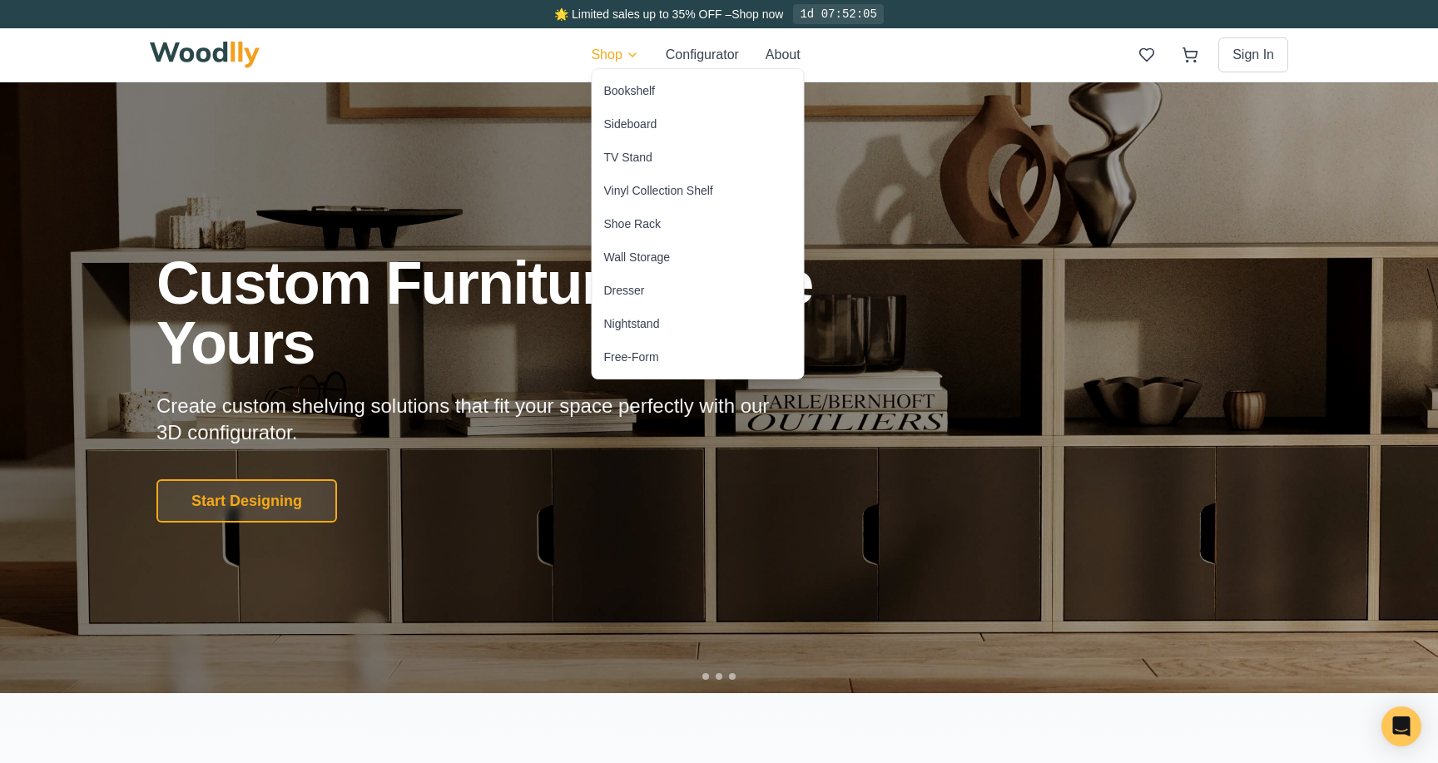
click at [645, 258] on div "Wall Storage" at bounding box center [637, 257] width 67 height 17
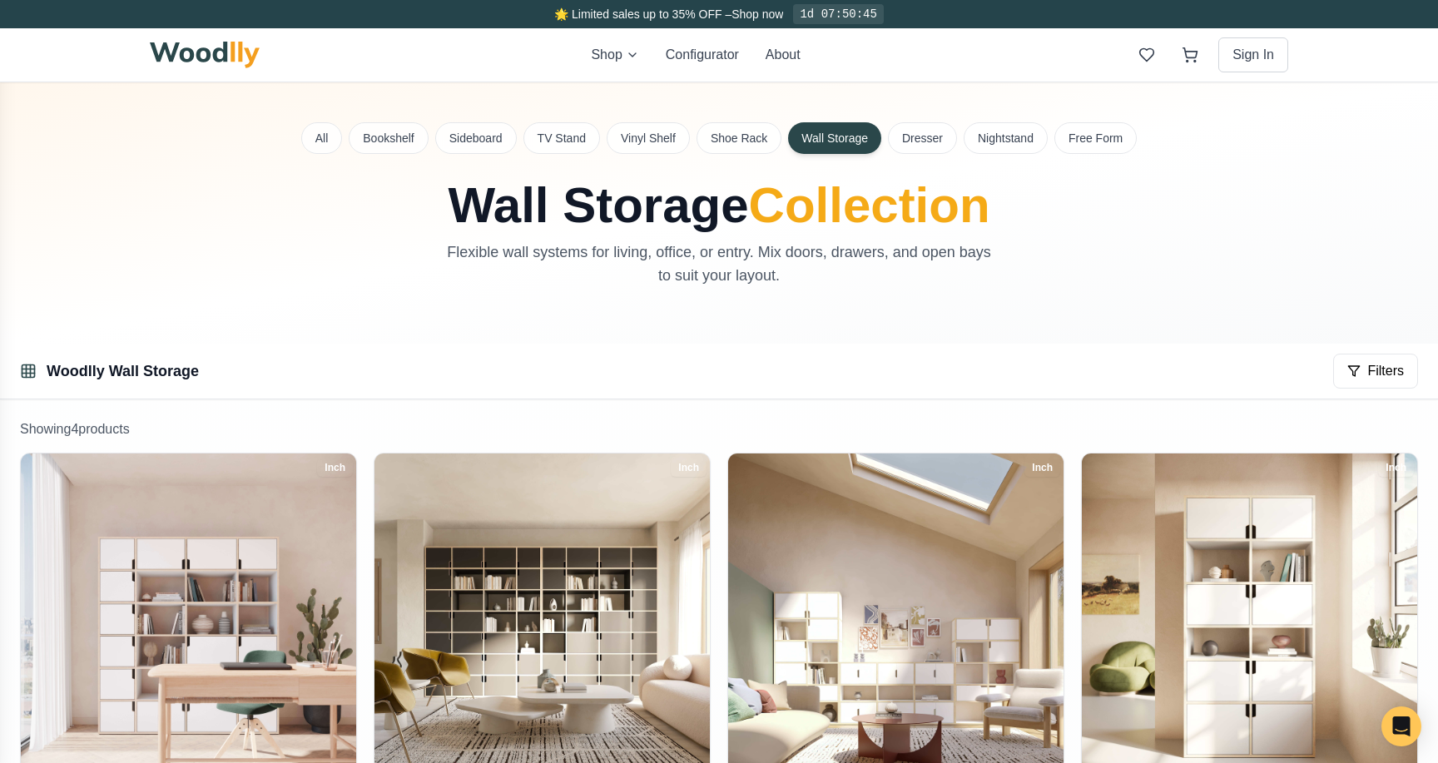
click at [396, 331] on div "All Bookshelf Sideboard TV Stand Vinyl Shelf Shoe Rack Wall Storage Dresser Nig…" at bounding box center [719, 212] width 1165 height 261
click at [693, 59] on button "Configurator" at bounding box center [702, 55] width 73 height 20
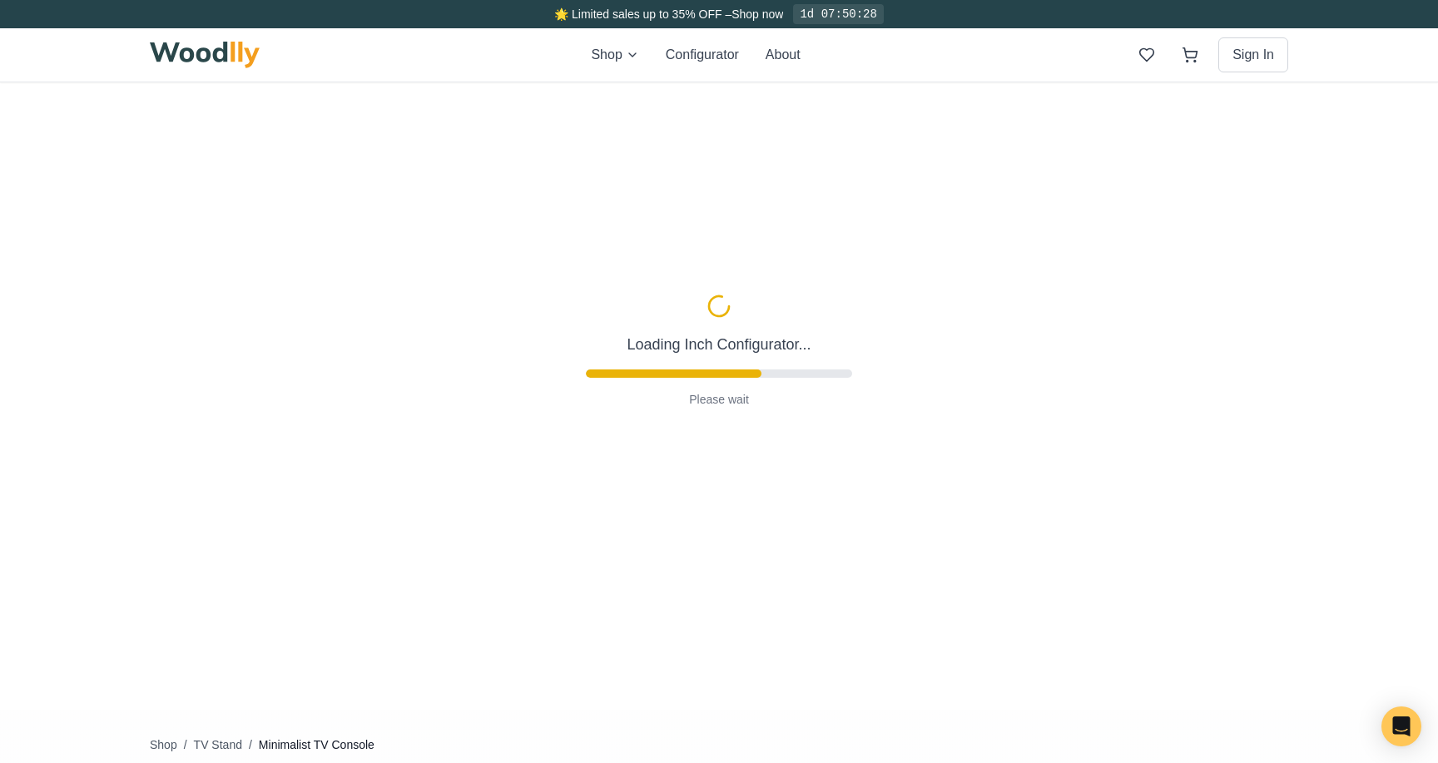
scroll to position [94, 0]
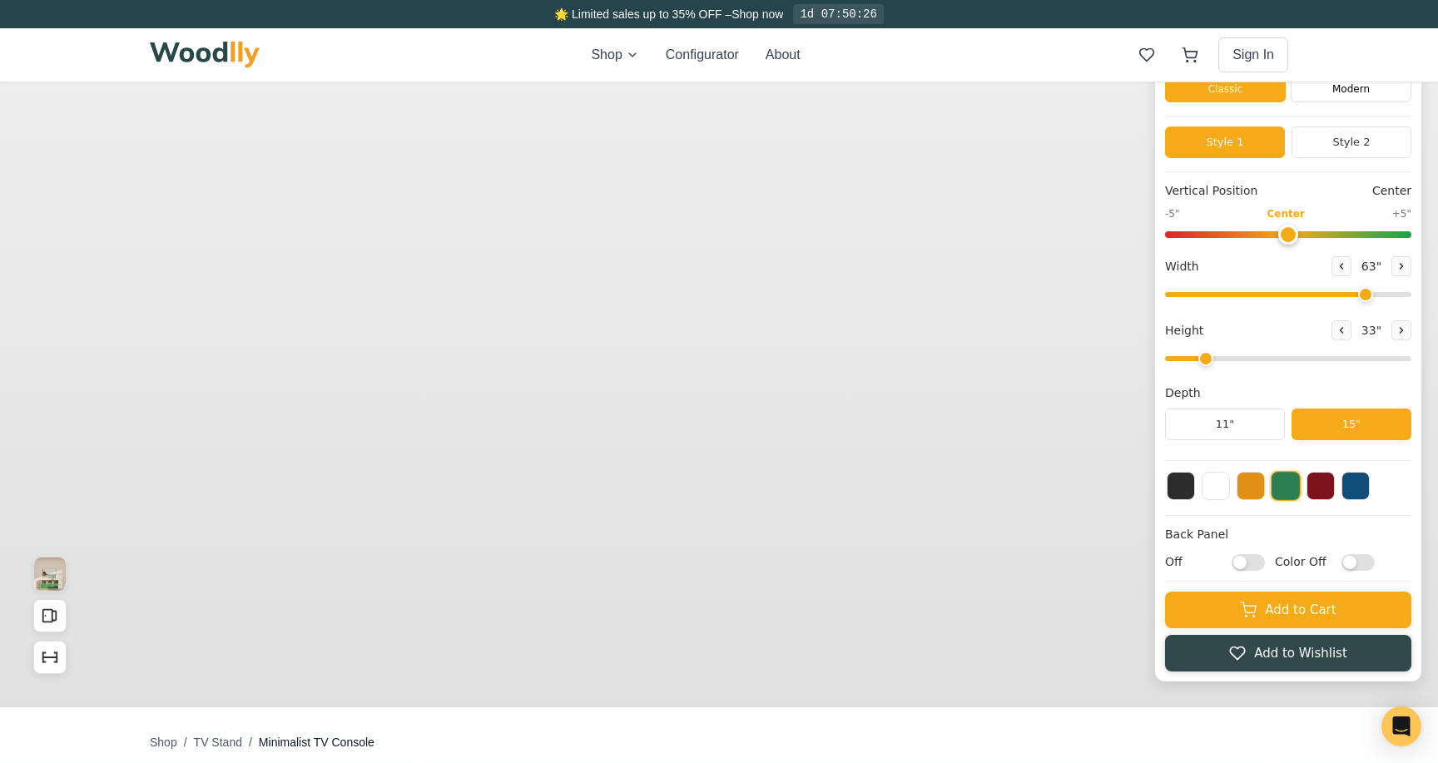
type input "63"
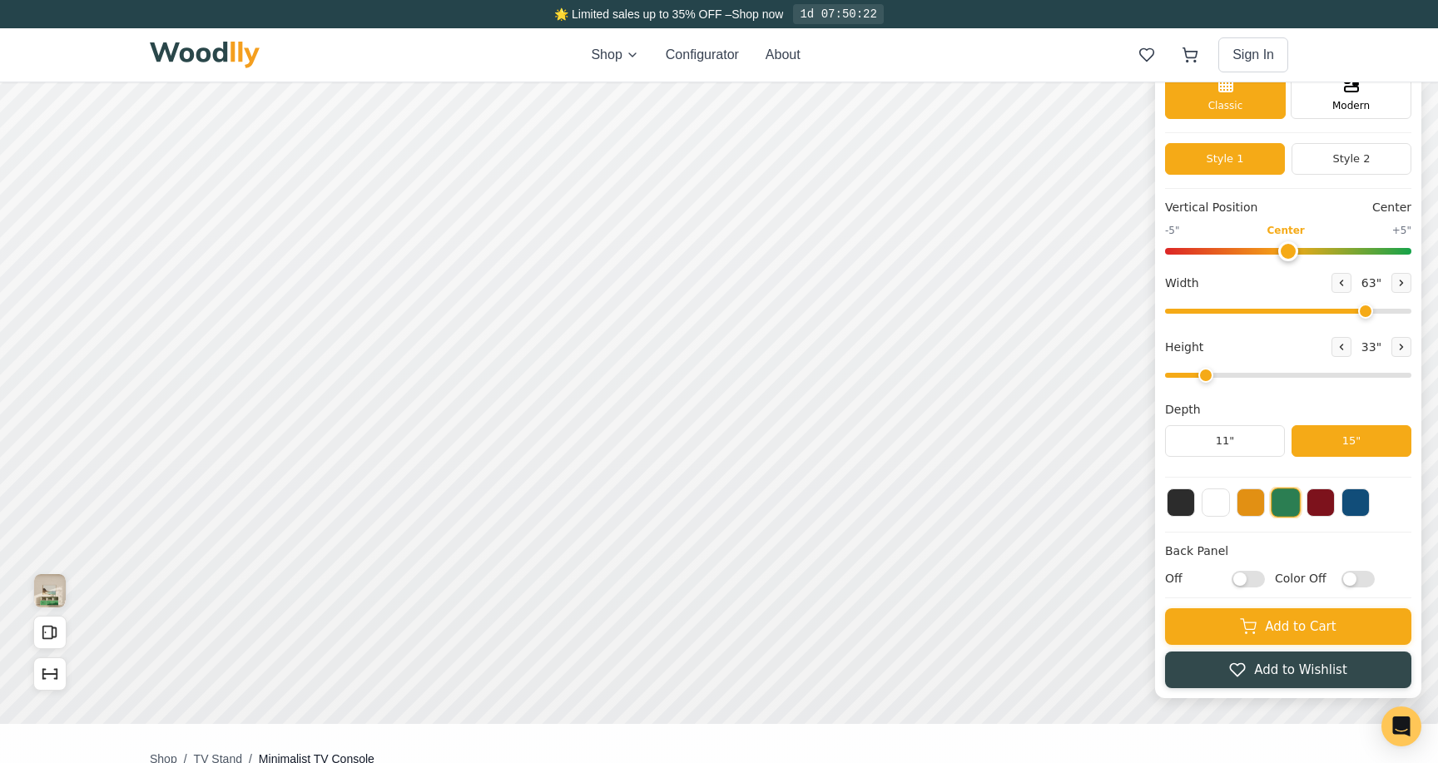
scroll to position [87, 0]
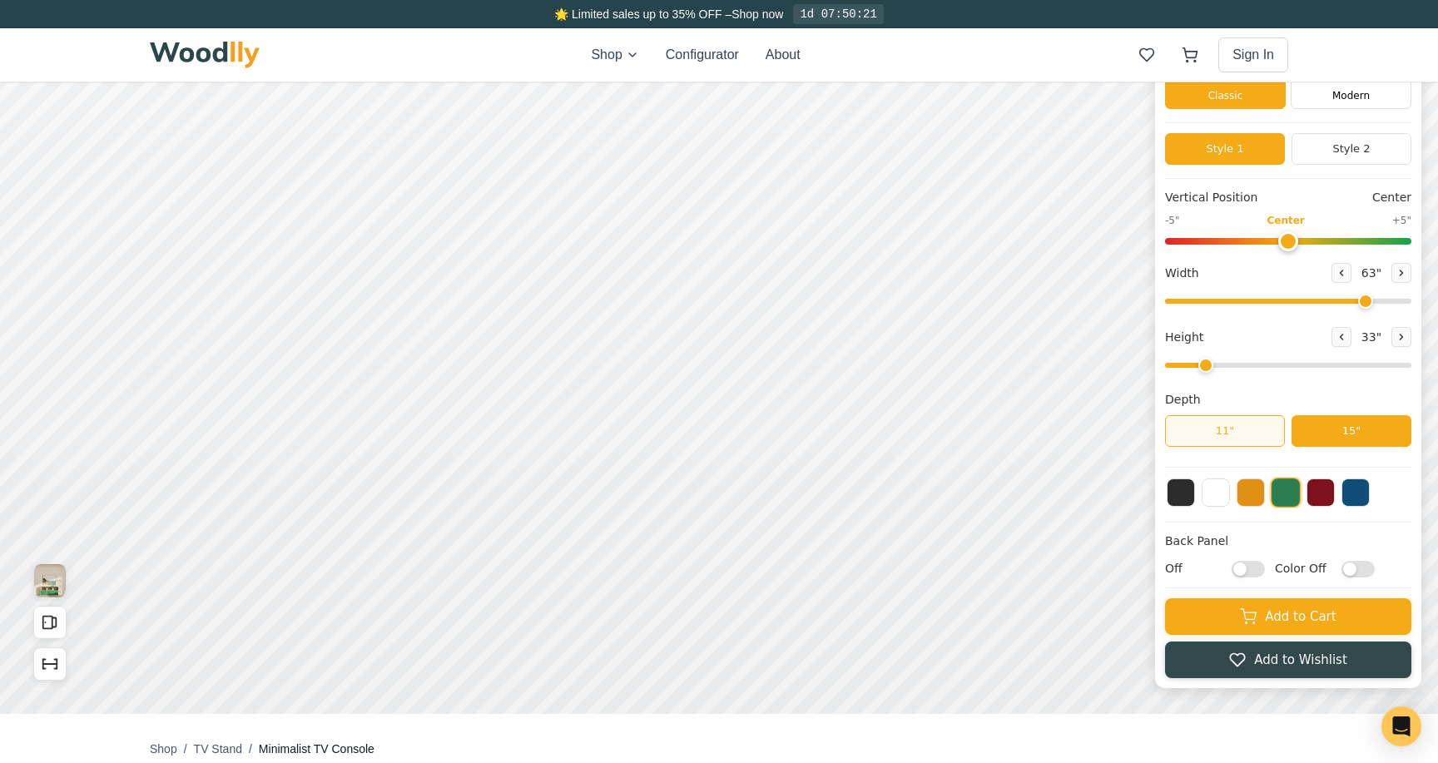
click at [1259, 435] on button "11"" at bounding box center [1225, 431] width 120 height 32
click at [1331, 431] on button "15"" at bounding box center [1352, 431] width 120 height 32
click at [1293, 436] on button "15"" at bounding box center [1352, 431] width 120 height 32
click at [1277, 448] on div "Vertical Position Center -5" Center +5" Width 63 " Height 33 " Depth 11" 15"" at bounding box center [1288, 328] width 246 height 279
click at [1267, 444] on button "11"" at bounding box center [1225, 431] width 120 height 32
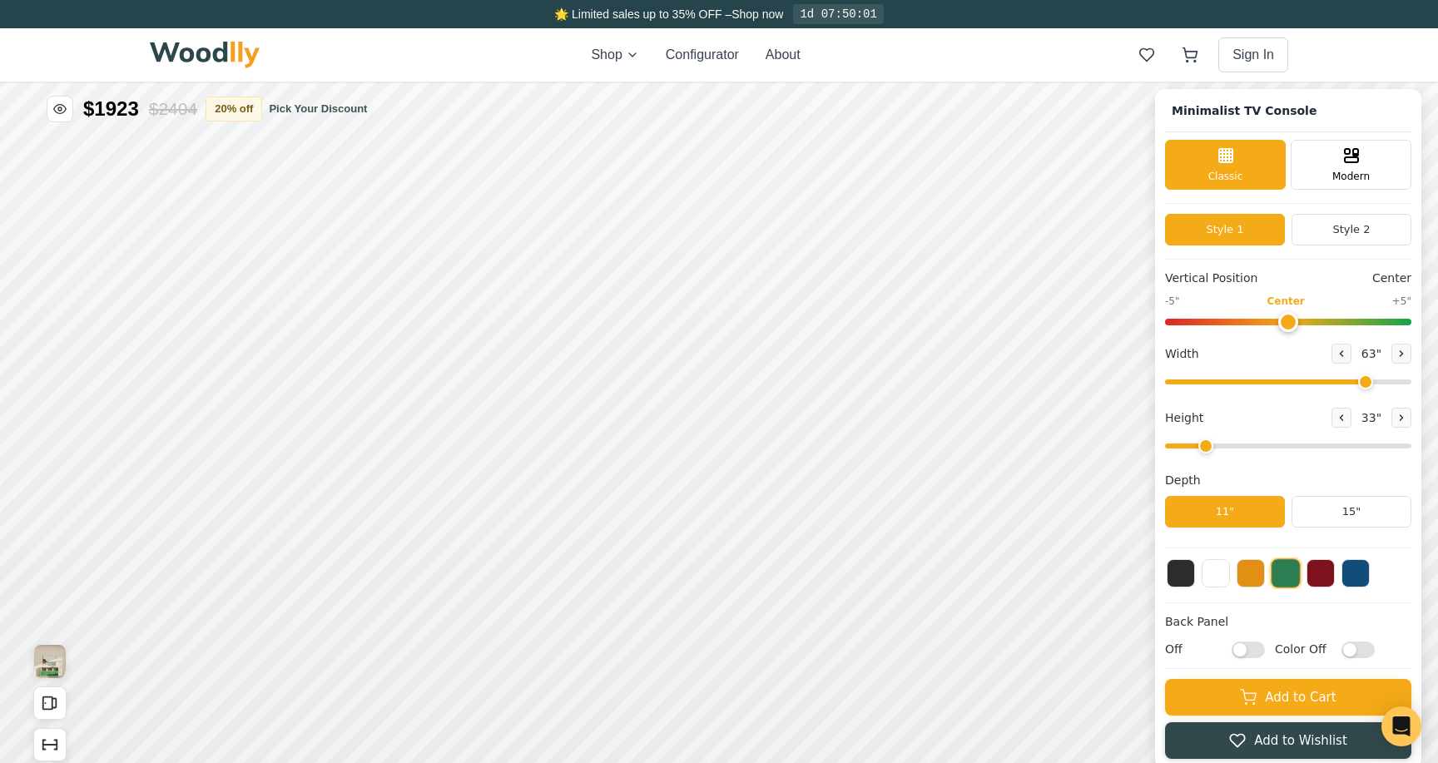
scroll to position [1, 0]
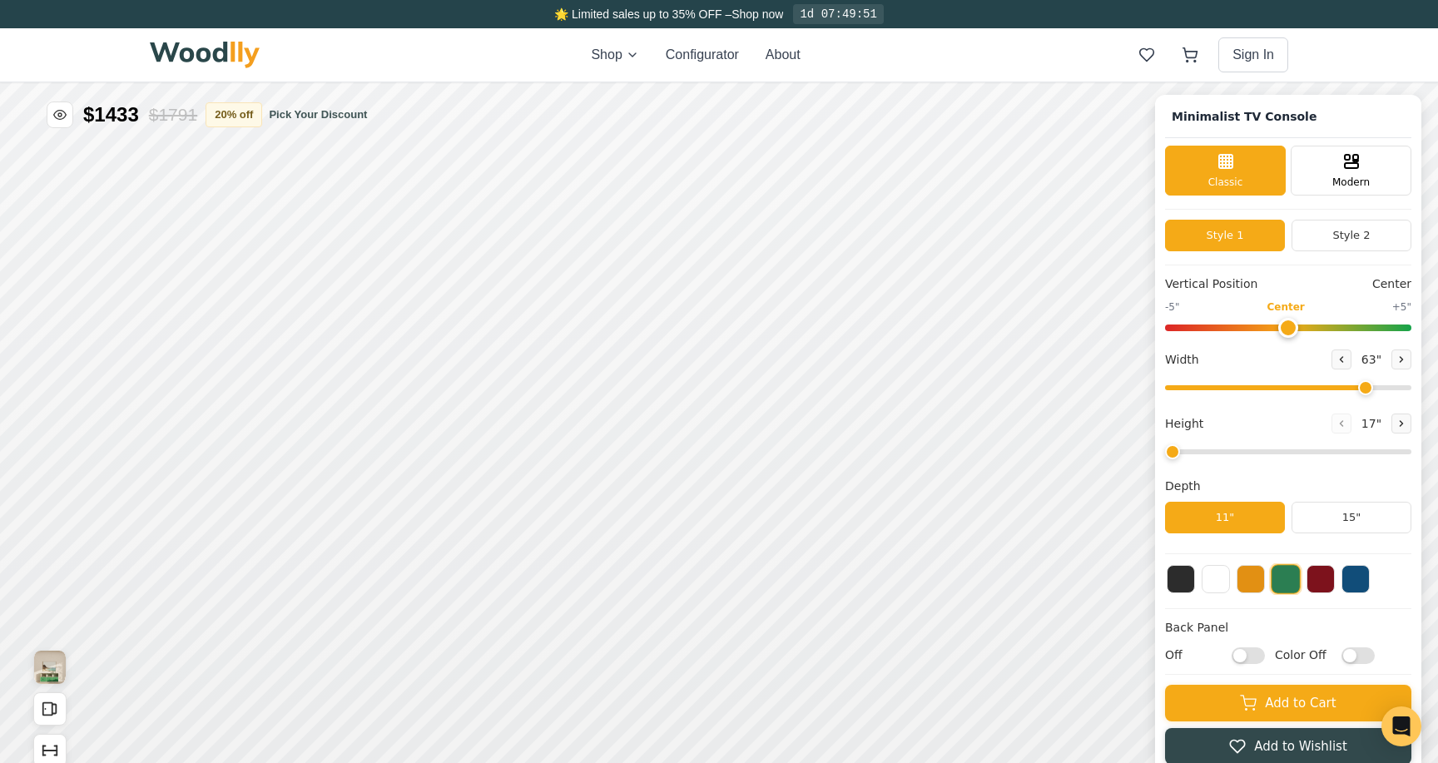
drag, startPoint x: 1206, startPoint y: 454, endPoint x: 1180, endPoint y: 455, distance: 25.9
type input "1"
click at [1180, 454] on input "range" at bounding box center [1288, 451] width 246 height 5
click at [1209, 590] on button at bounding box center [1216, 578] width 28 height 28
click at [1259, 587] on button at bounding box center [1251, 578] width 28 height 28
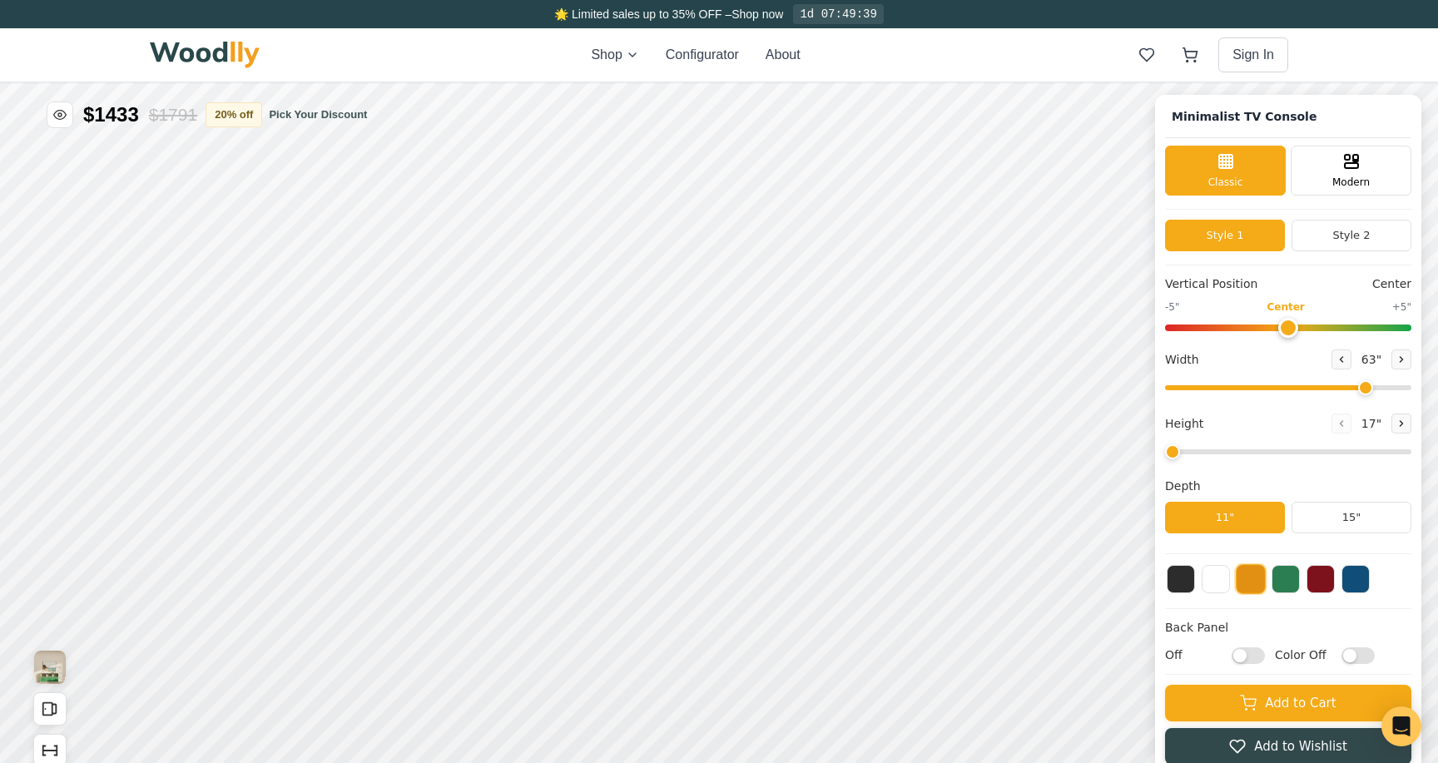
click at [1306, 575] on div at bounding box center [1288, 580] width 246 height 32
click at [1350, 577] on button at bounding box center [1356, 578] width 28 height 28
click at [1313, 579] on button at bounding box center [1321, 578] width 28 height 28
click at [1267, 585] on div at bounding box center [1288, 580] width 246 height 32
click at [1283, 583] on button at bounding box center [1286, 578] width 28 height 28
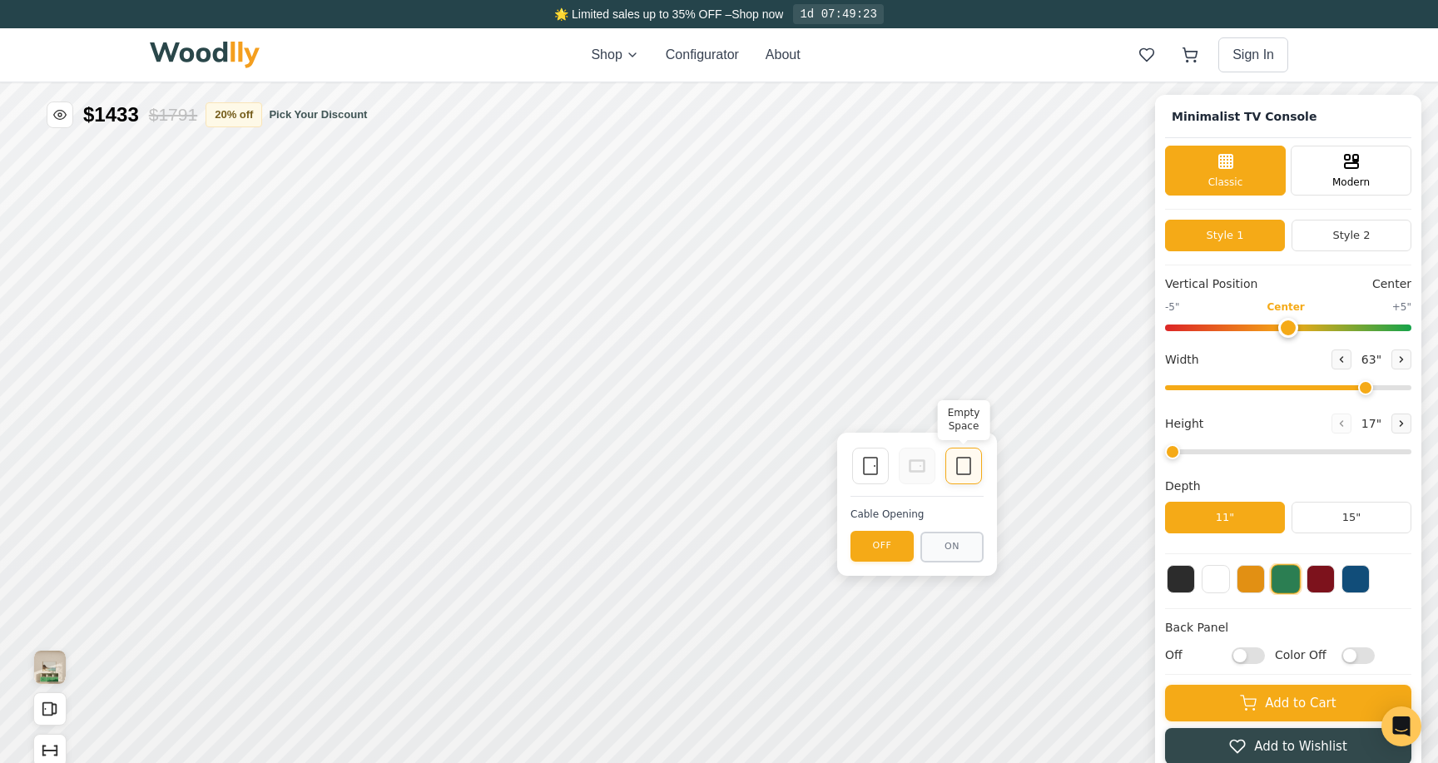
click at [969, 467] on icon at bounding box center [964, 466] width 20 height 20
click at [864, 468] on rect at bounding box center [870, 466] width 13 height 17
click at [866, 469] on icon at bounding box center [871, 466] width 20 height 20
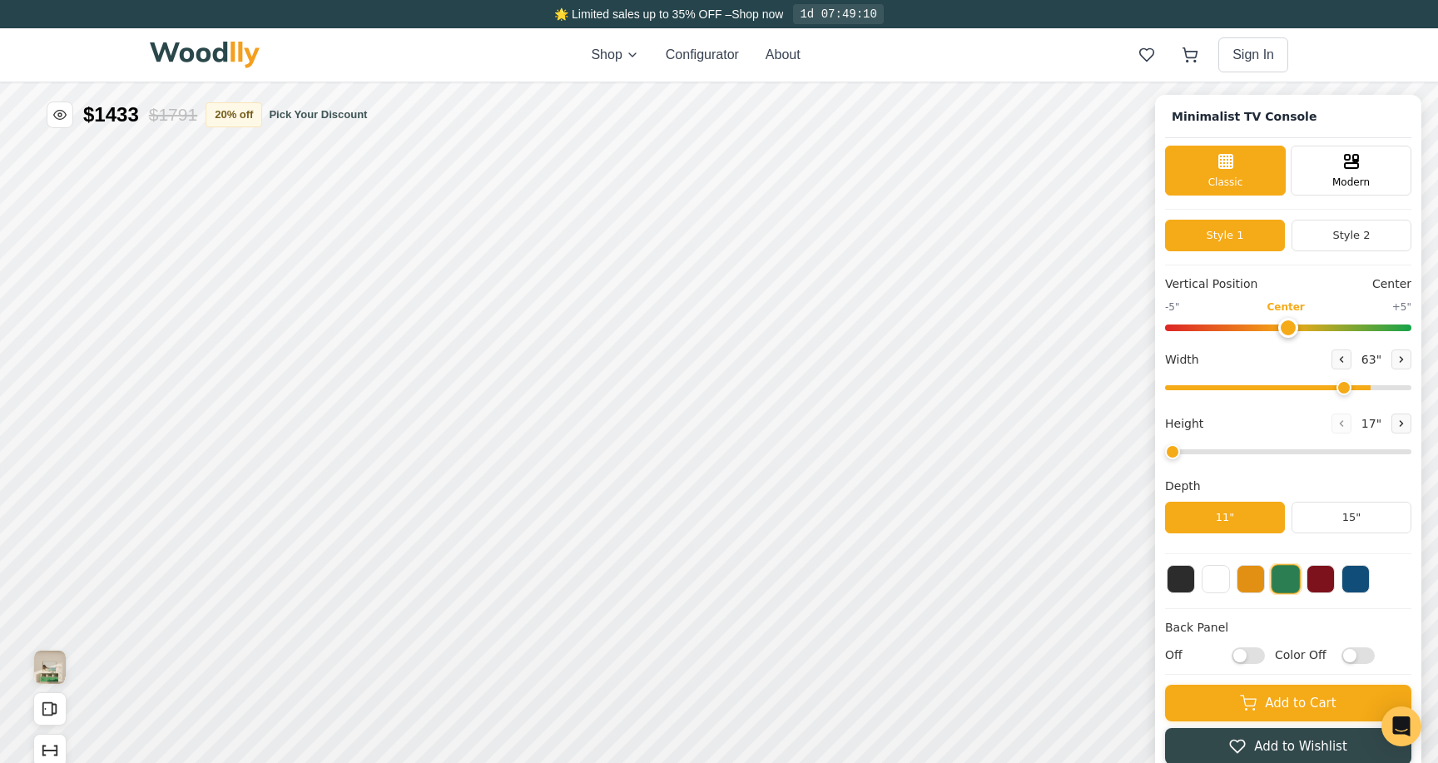
click at [1343, 388] on input "range" at bounding box center [1288, 387] width 246 height 5
click at [1328, 387] on input "range" at bounding box center [1288, 387] width 246 height 5
click at [1323, 387] on input "range" at bounding box center [1288, 387] width 246 height 5
click at [1337, 364] on icon at bounding box center [1342, 360] width 10 height 10
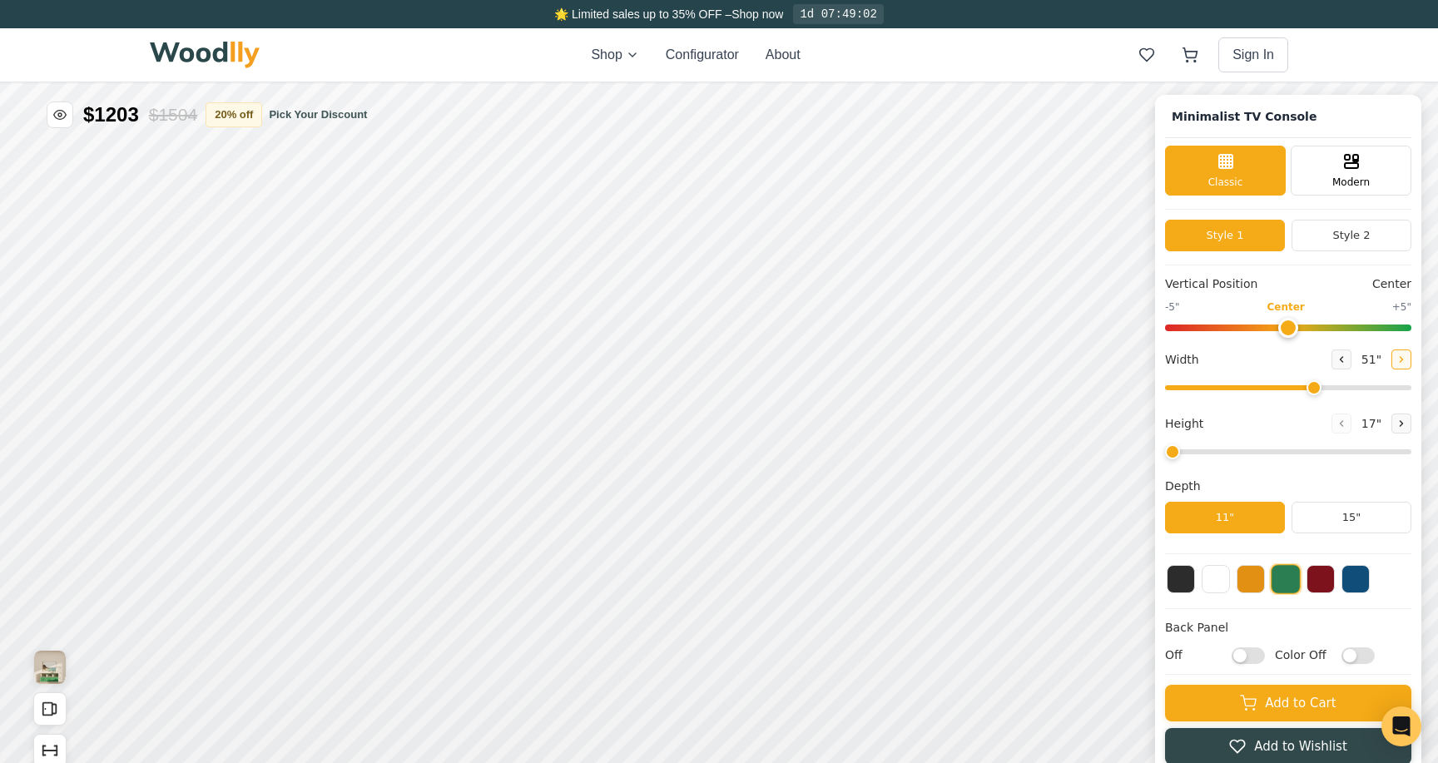
click at [1395, 365] on button at bounding box center [1402, 360] width 20 height 20
click at [1397, 365] on button at bounding box center [1402, 360] width 20 height 20
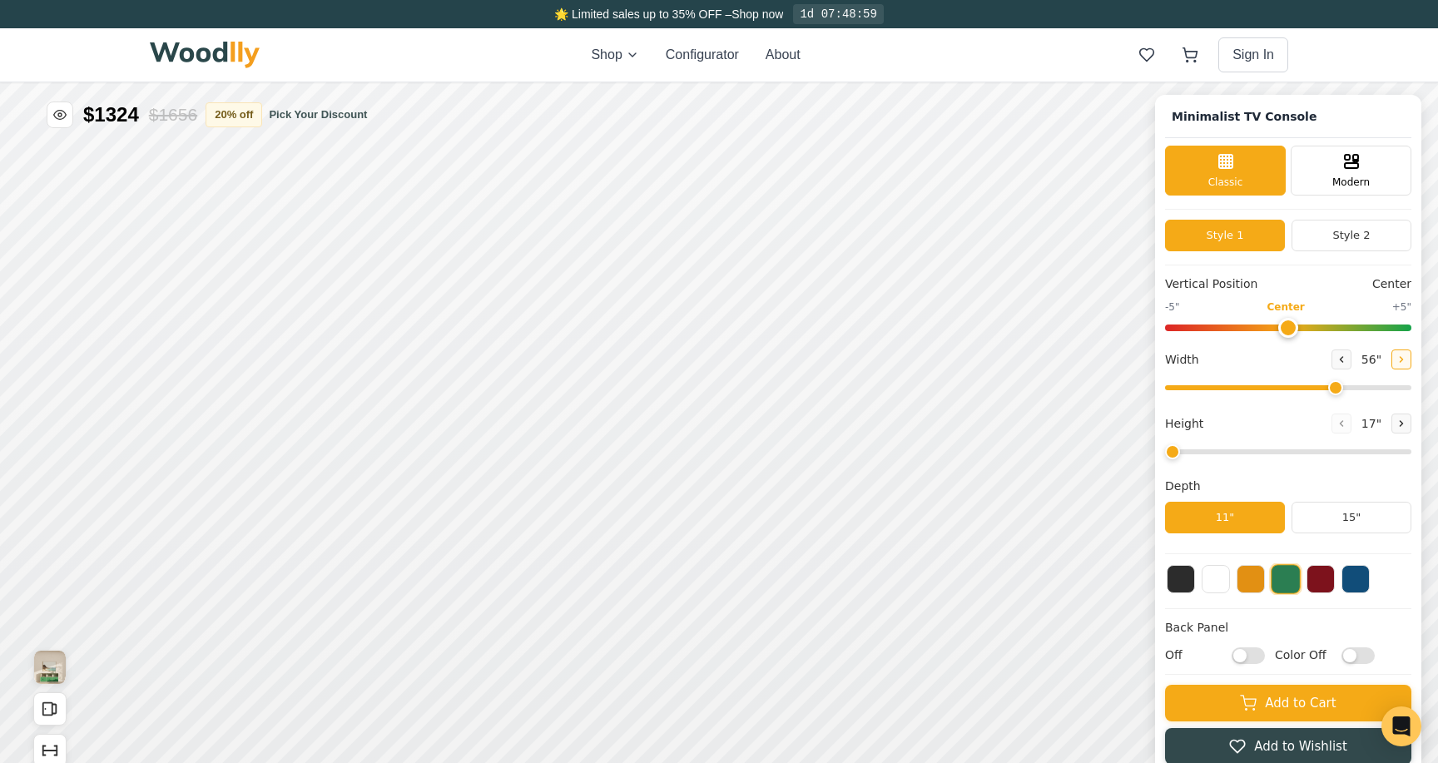
click at [1397, 365] on button at bounding box center [1402, 360] width 20 height 20
click at [1396, 365] on button at bounding box center [1402, 360] width 20 height 20
click at [1397, 360] on icon at bounding box center [1402, 360] width 10 height 10
type input "60"
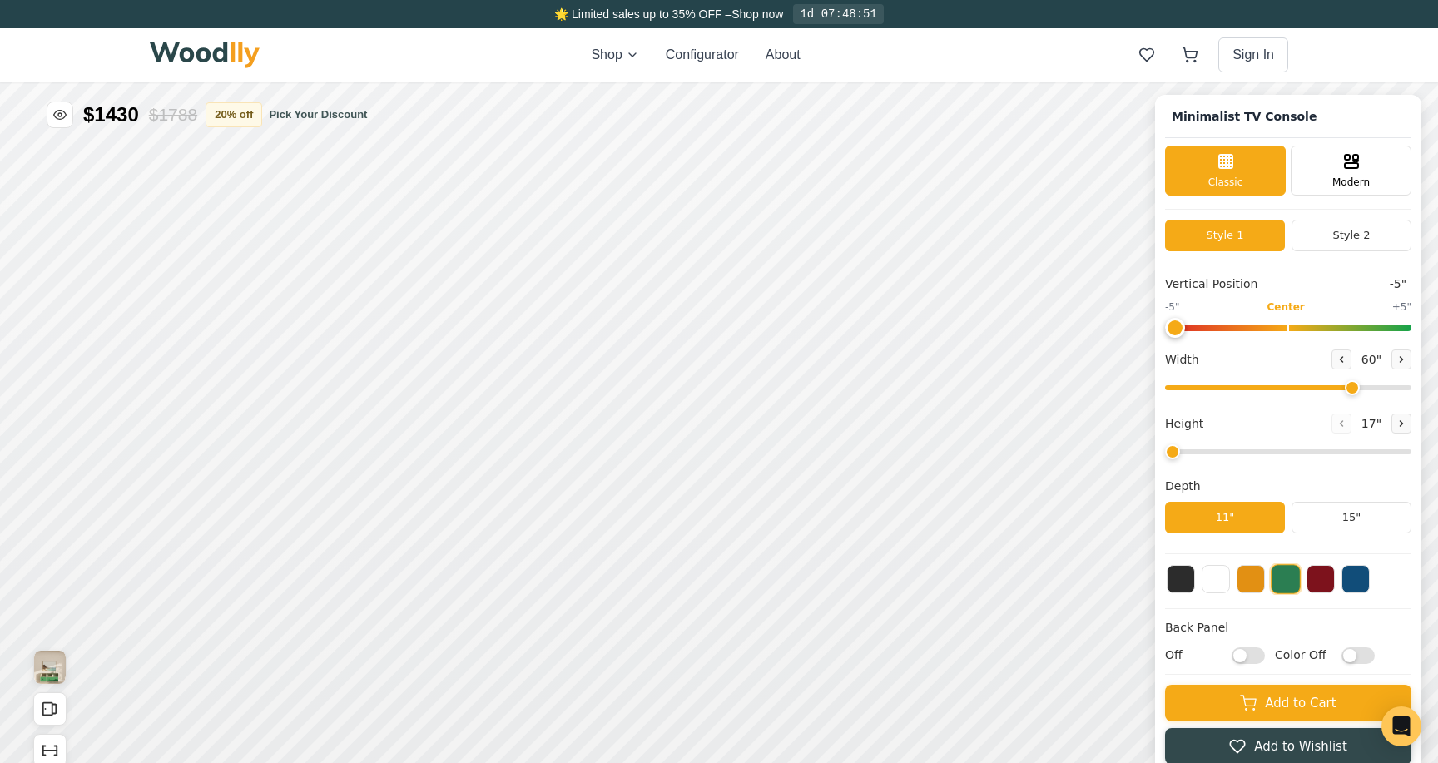
drag, startPoint x: 1288, startPoint y: 327, endPoint x: 1154, endPoint y: 309, distance: 135.3
click at [1165, 325] on input "range" at bounding box center [1288, 328] width 246 height 7
drag, startPoint x: 1164, startPoint y: 331, endPoint x: 1303, endPoint y: 323, distance: 140.1
click at [1312, 326] on div "Minimalist TV Console Classic Modern Style 1 Style 2 Vertical Position -5" -5" …" at bounding box center [1288, 435] width 266 height 680
type input "-5"
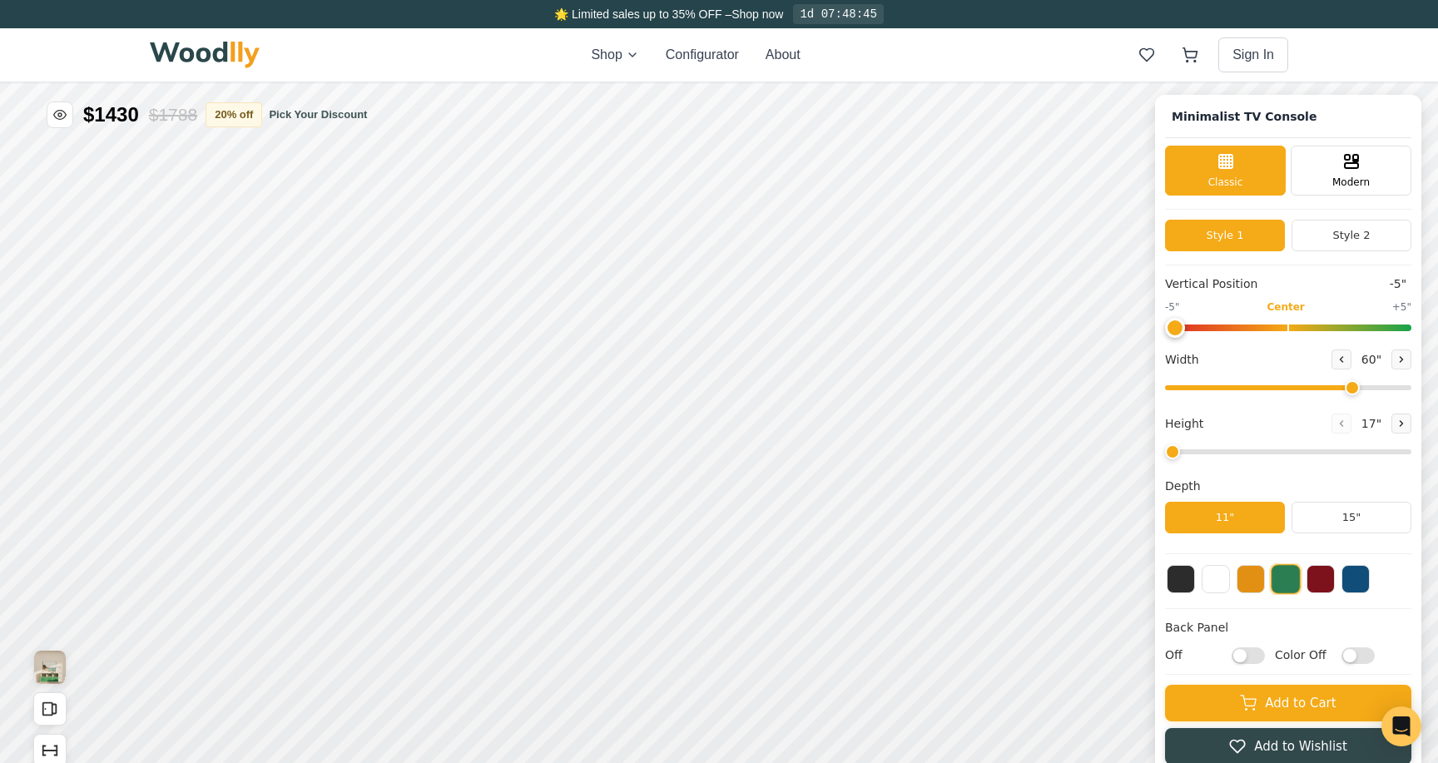
drag, startPoint x: 1303, startPoint y: 323, endPoint x: 944, endPoint y: 322, distance: 359.6
click at [1165, 325] on input "range" at bounding box center [1288, 328] width 246 height 7
click at [1301, 244] on button "Style 2" at bounding box center [1352, 236] width 120 height 32
click at [1232, 244] on button "Style 1" at bounding box center [1225, 236] width 120 height 32
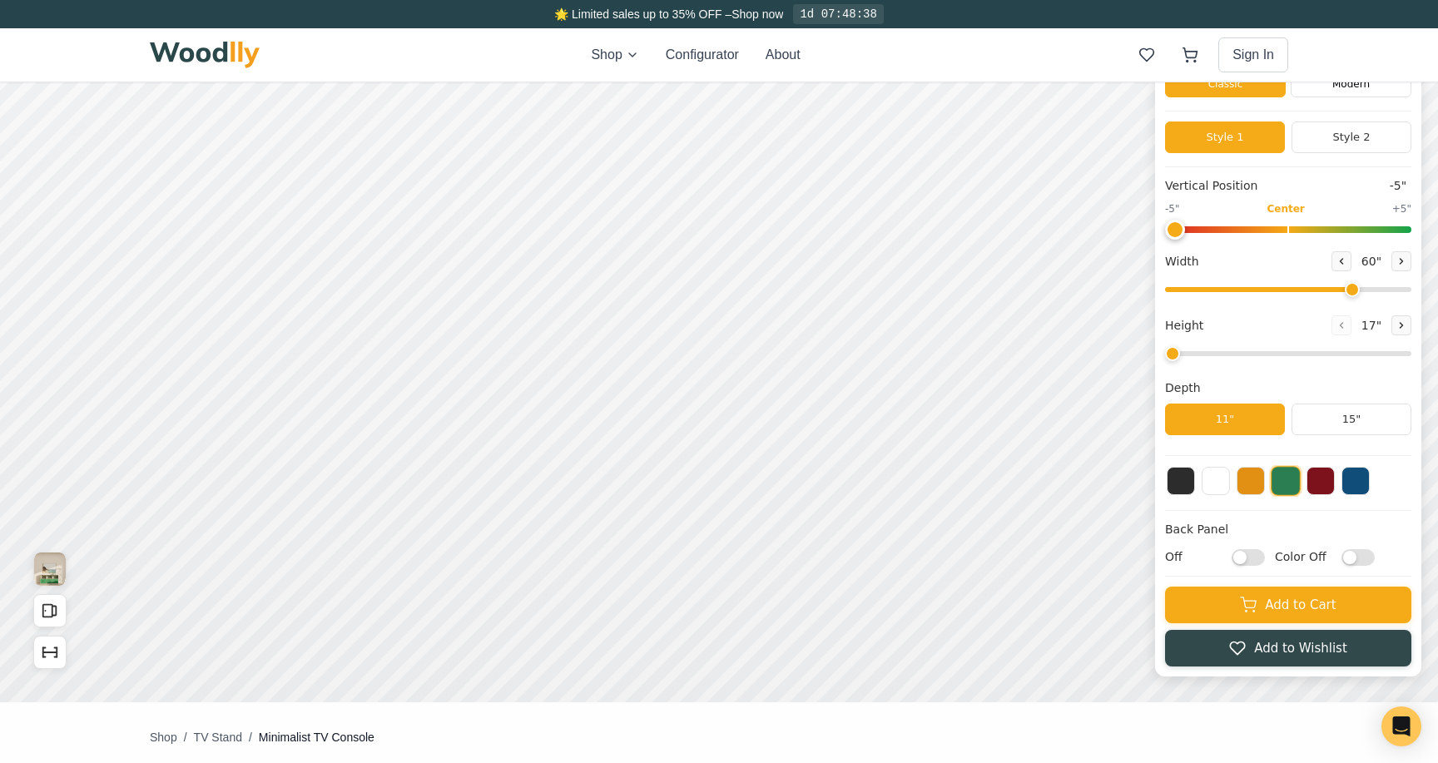
scroll to position [79, 0]
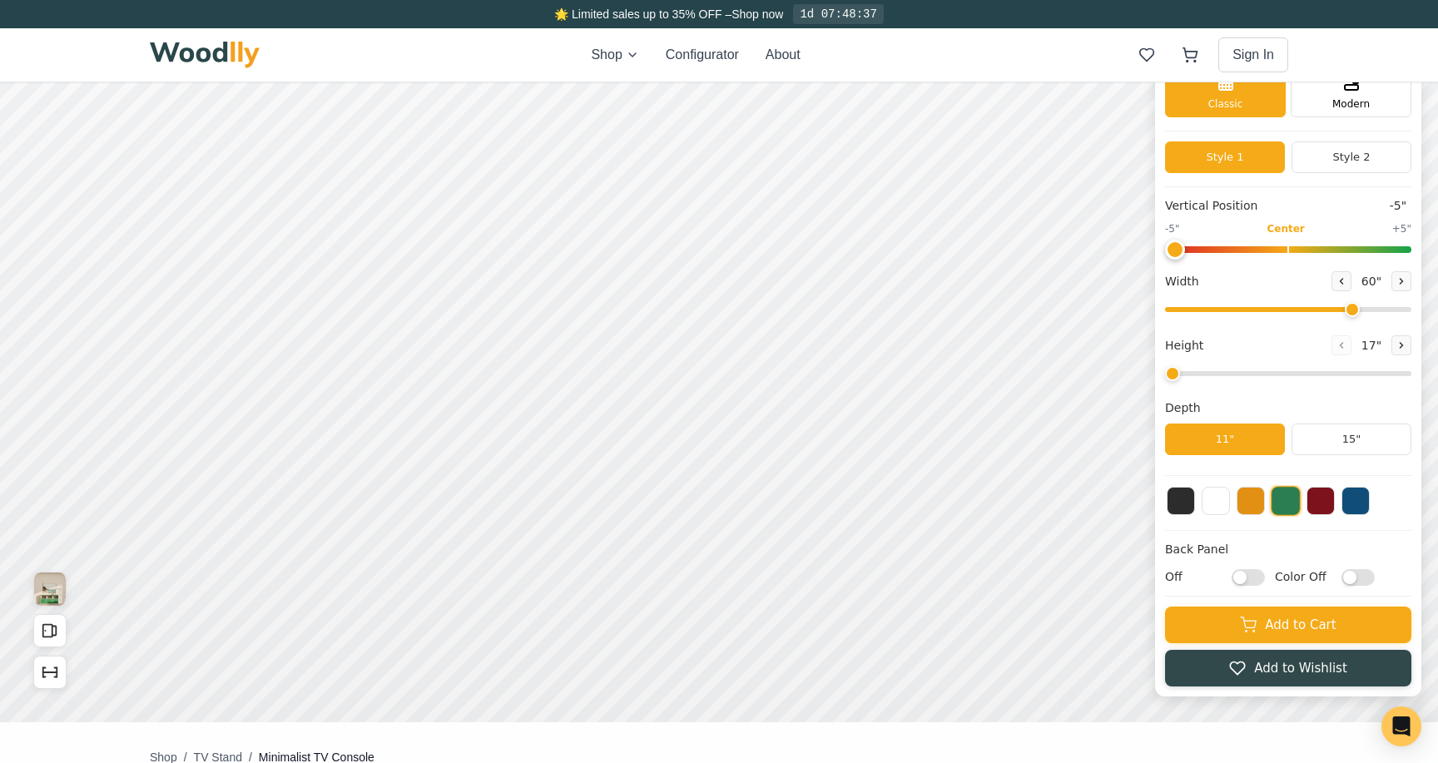
click at [1186, 384] on div "Vertical Position -5" -5" Center +5" Width 60 " Height 17 " Depth 11" 15"" at bounding box center [1288, 336] width 246 height 279
click at [1194, 371] on input "range" at bounding box center [1288, 373] width 246 height 5
drag, startPoint x: 1189, startPoint y: 371, endPoint x: 1174, endPoint y: 371, distance: 15.0
click at [1174, 371] on input "range" at bounding box center [1288, 373] width 246 height 5
click at [1180, 375] on input "range" at bounding box center [1288, 373] width 246 height 5
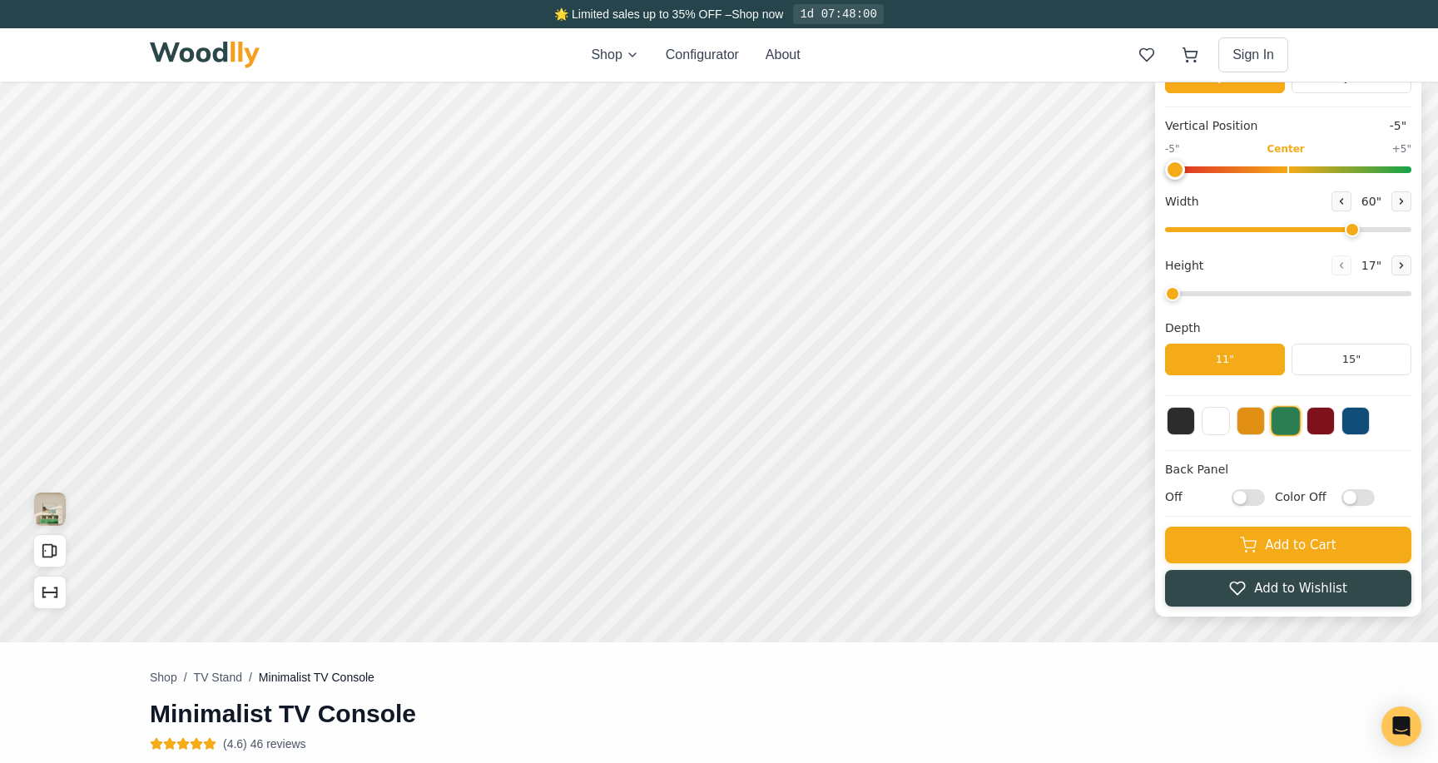
scroll to position [47, 0]
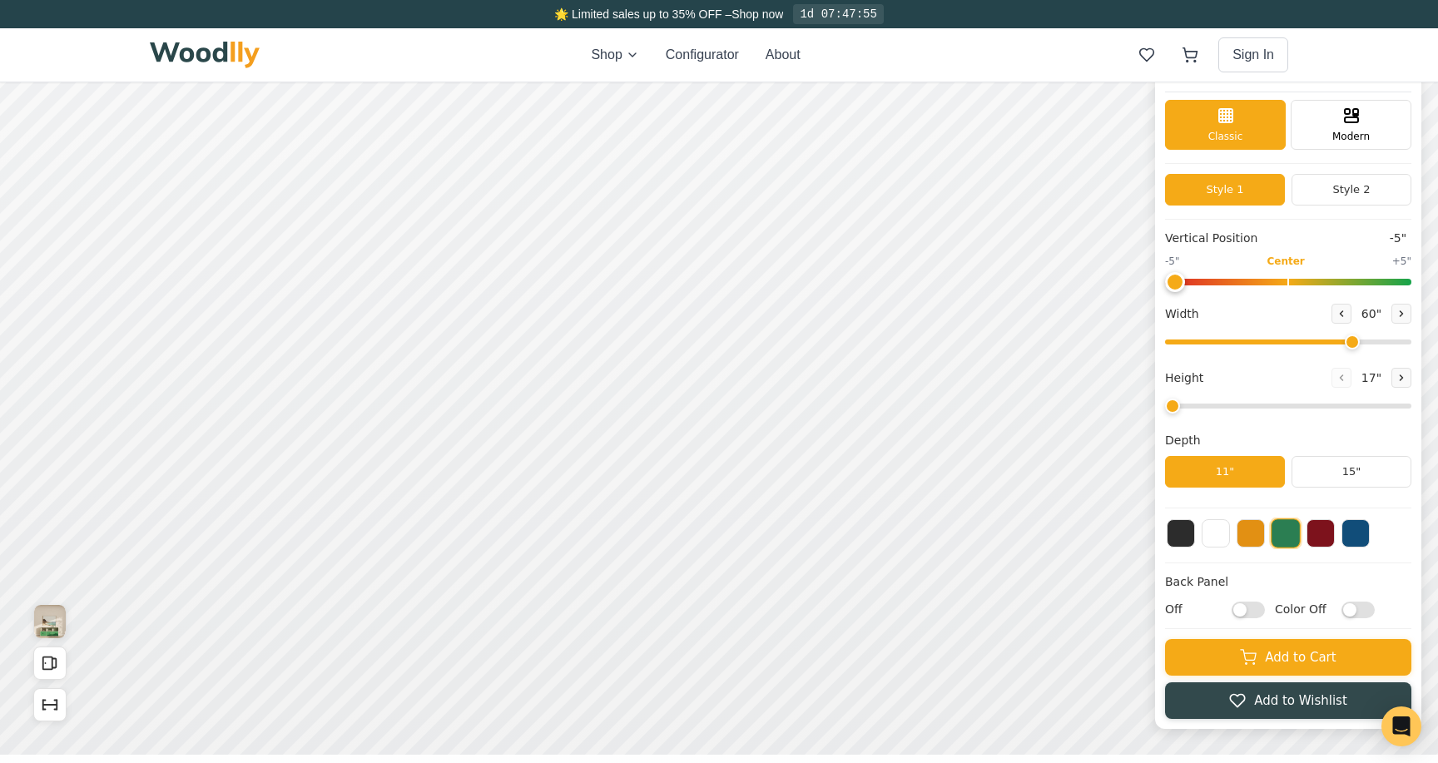
drag, startPoint x: 1172, startPoint y: 405, endPoint x: 1156, endPoint y: 401, distance: 16.2
click at [1165, 404] on input "range" at bounding box center [1288, 406] width 246 height 5
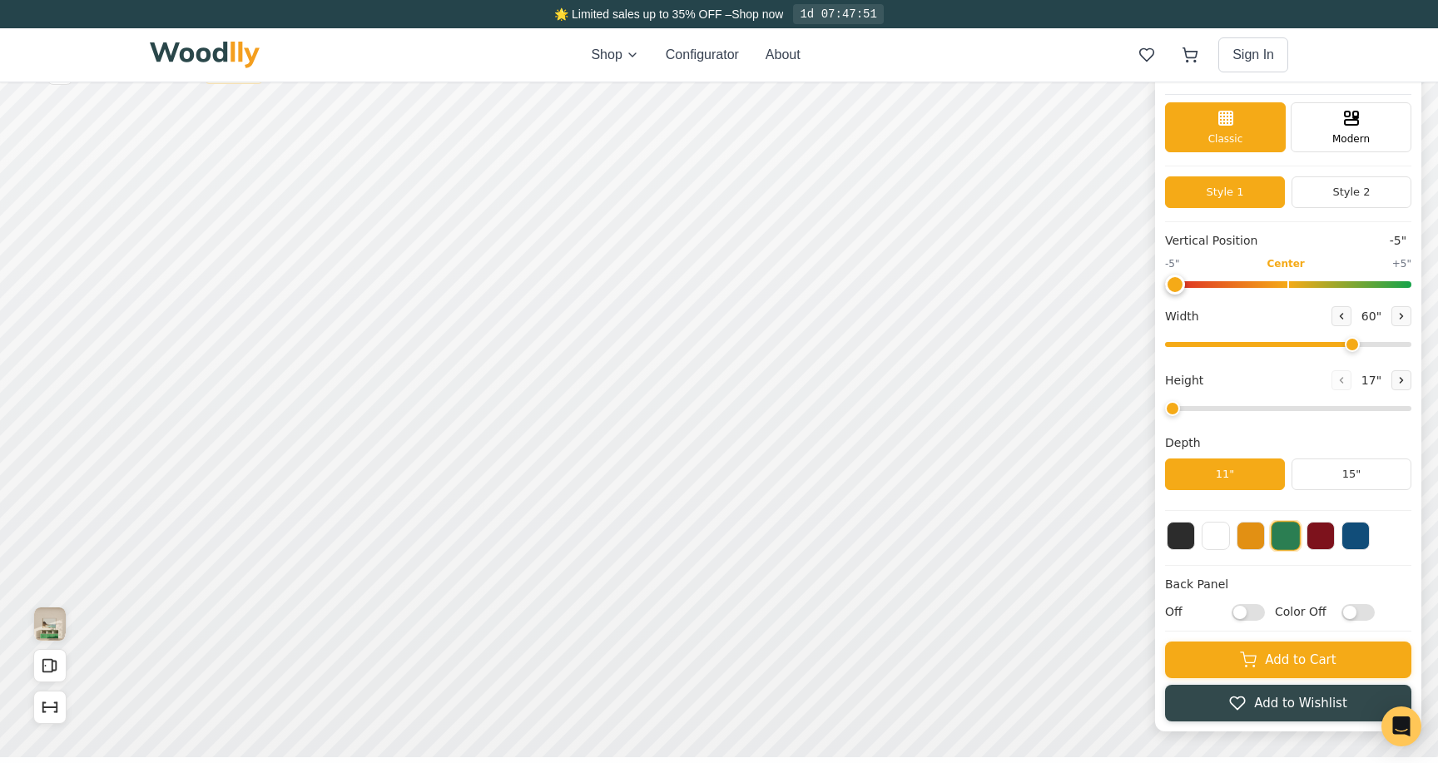
scroll to position [4, 0]
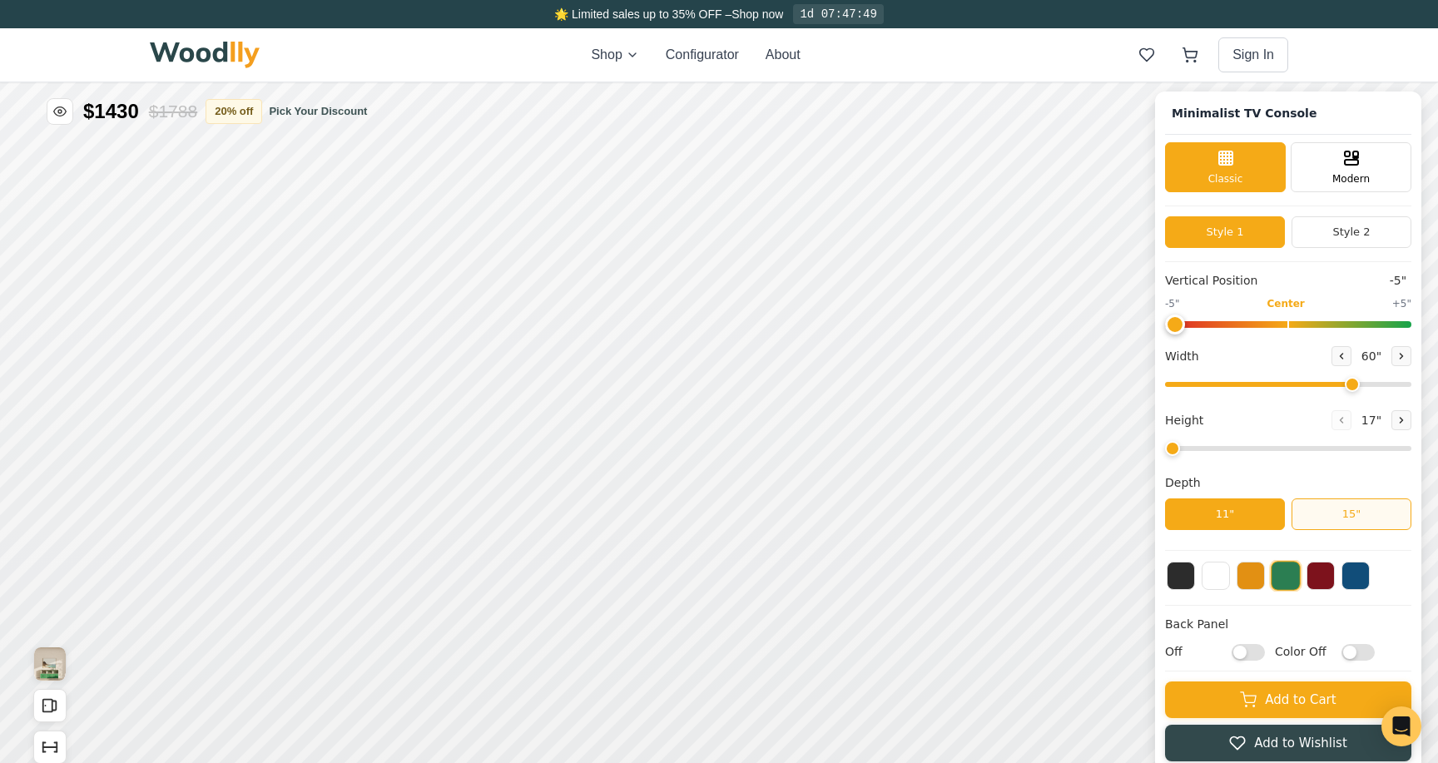
click at [1344, 512] on button "15"" at bounding box center [1352, 515] width 120 height 32
drag, startPoint x: 1182, startPoint y: 453, endPoint x: 1154, endPoint y: 453, distance: 27.5
click at [1165, 451] on input "range" at bounding box center [1288, 448] width 246 height 5
click at [1222, 519] on button "11"" at bounding box center [1225, 515] width 120 height 32
click at [1357, 511] on button "15"" at bounding box center [1352, 515] width 120 height 32
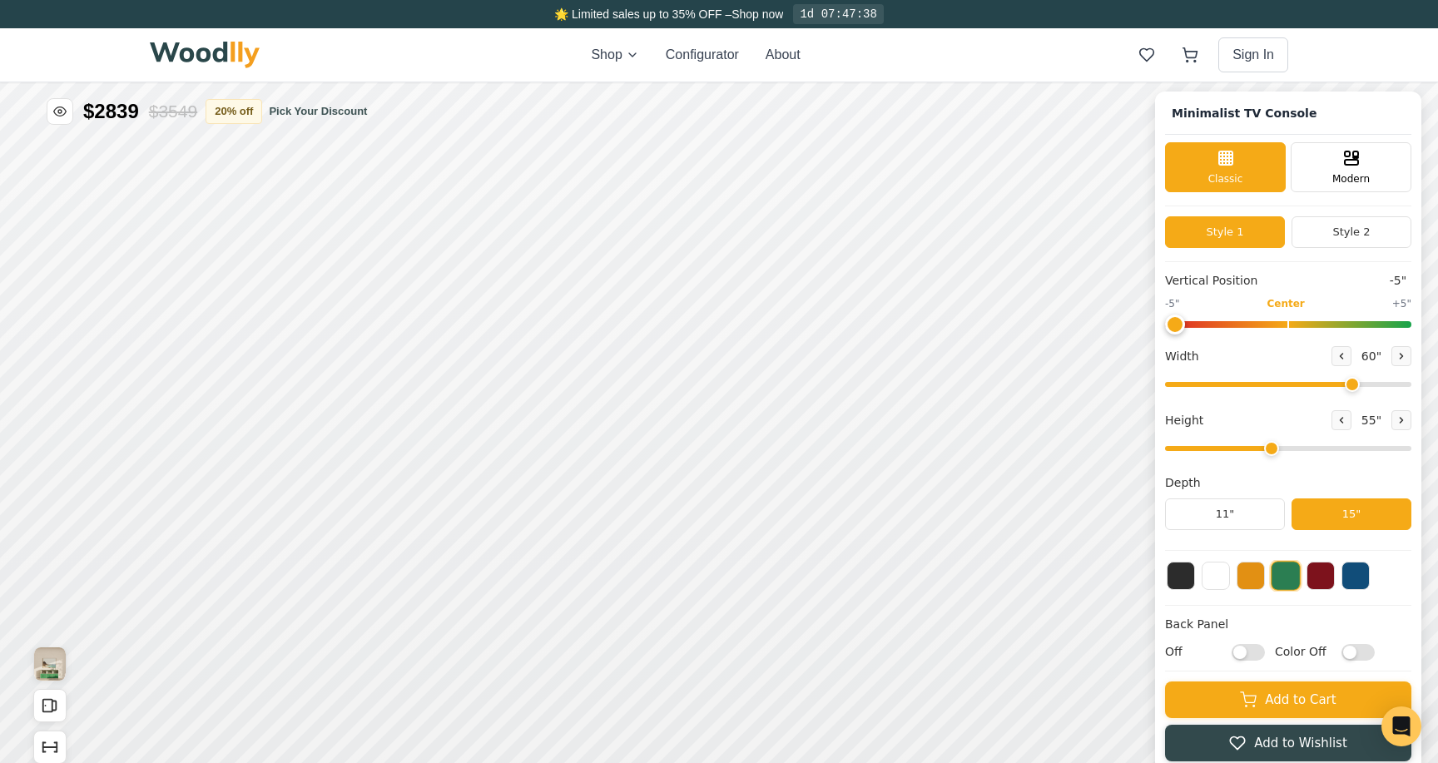
drag, startPoint x: 1198, startPoint y: 446, endPoint x: 1265, endPoint y: 446, distance: 67.4
click at [1265, 446] on input "range" at bounding box center [1288, 448] width 246 height 5
drag, startPoint x: 1266, startPoint y: 448, endPoint x: 1076, endPoint y: 462, distance: 190.3
click at [1165, 451] on input "range" at bounding box center [1288, 448] width 246 height 5
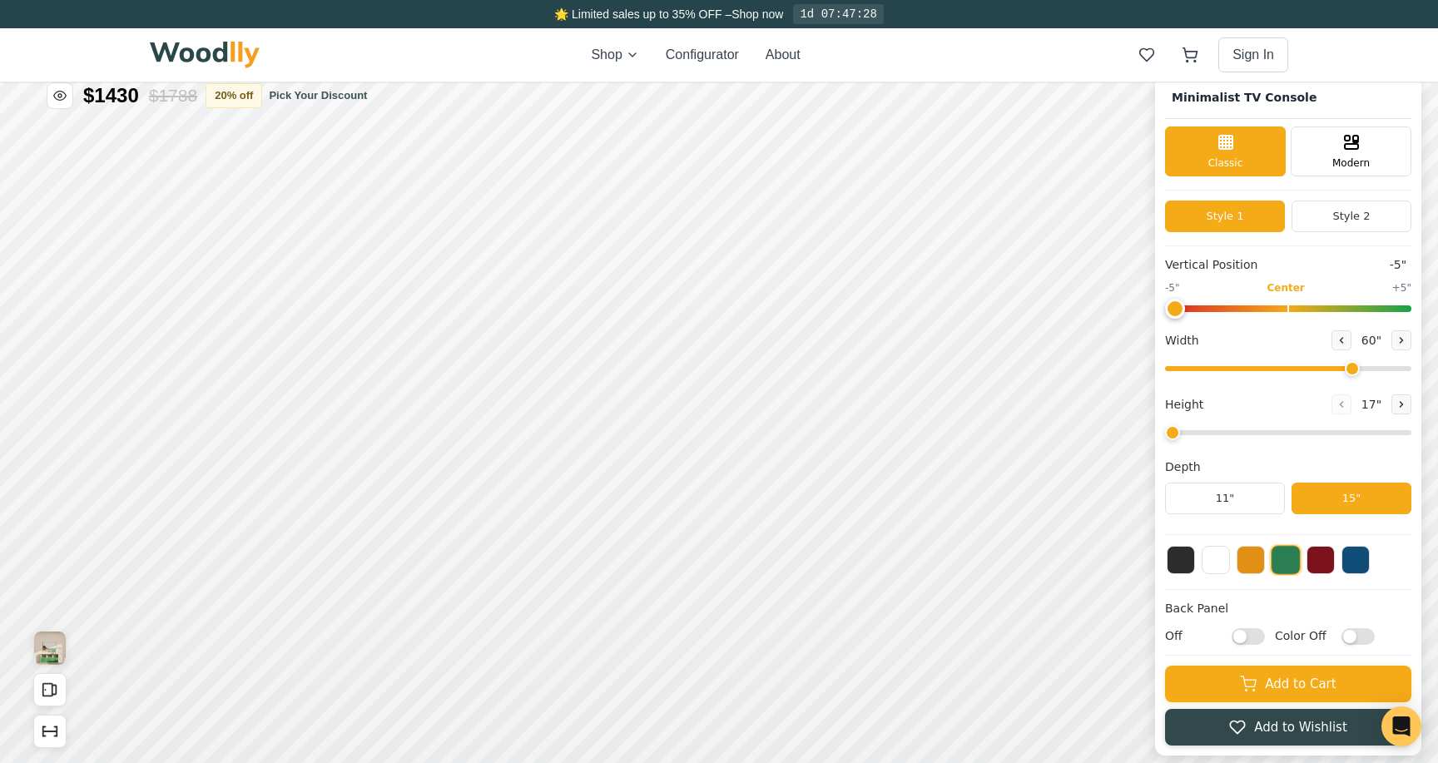
scroll to position [22, 0]
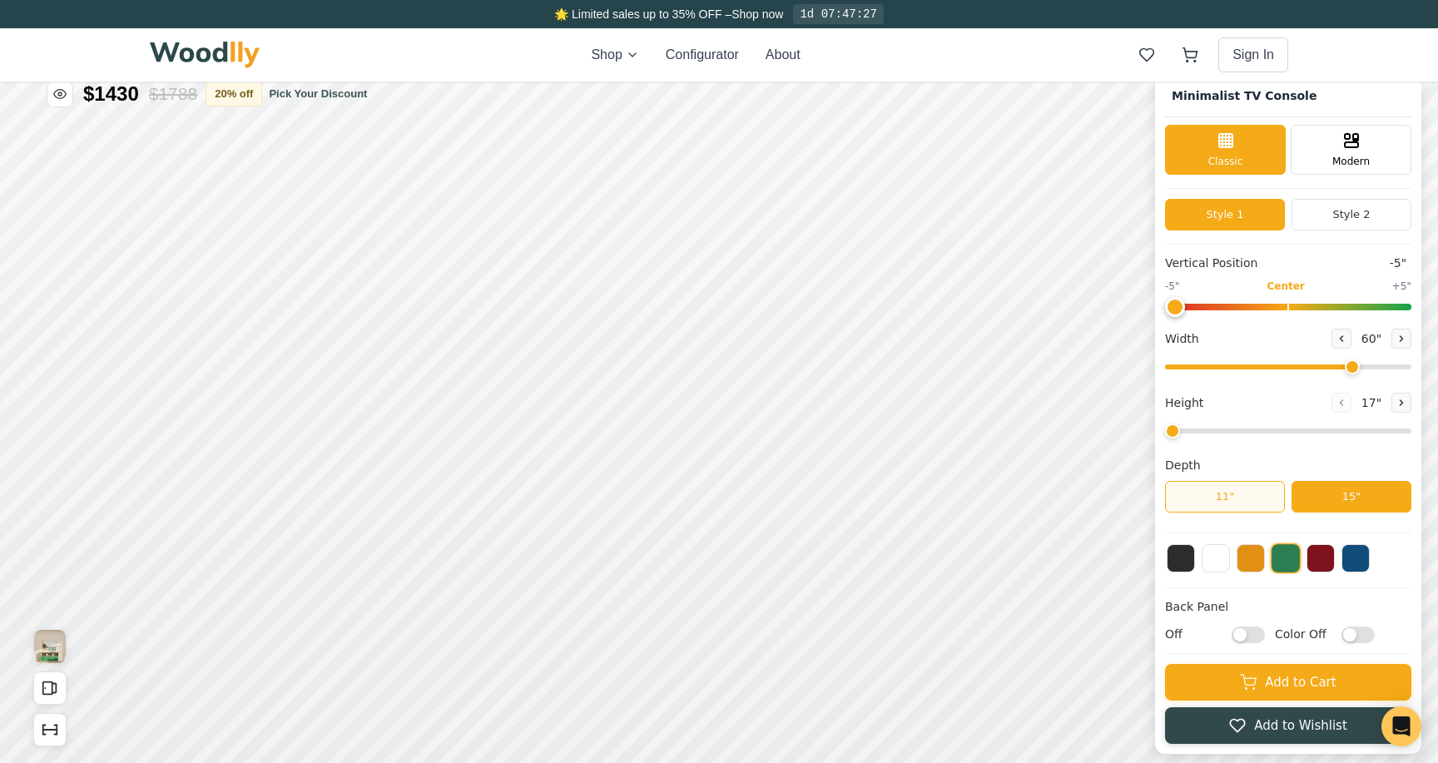
click at [1255, 488] on button "11"" at bounding box center [1225, 497] width 120 height 32
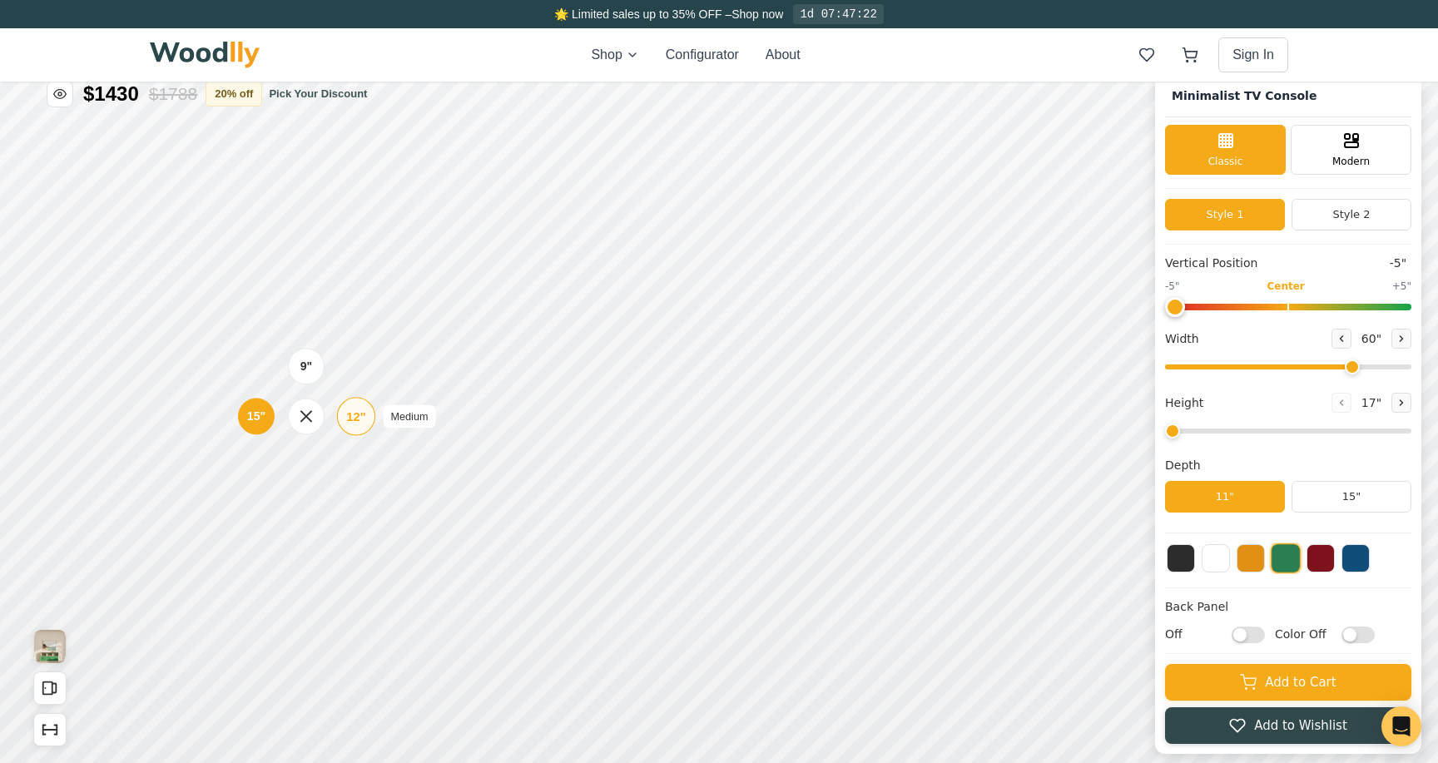
click at [365, 427] on div "12" Medium" at bounding box center [356, 416] width 38 height 38
click at [301, 380] on div "9" Compact" at bounding box center [296, 367] width 38 height 38
click at [326, 418] on div "12"" at bounding box center [335, 419] width 19 height 18
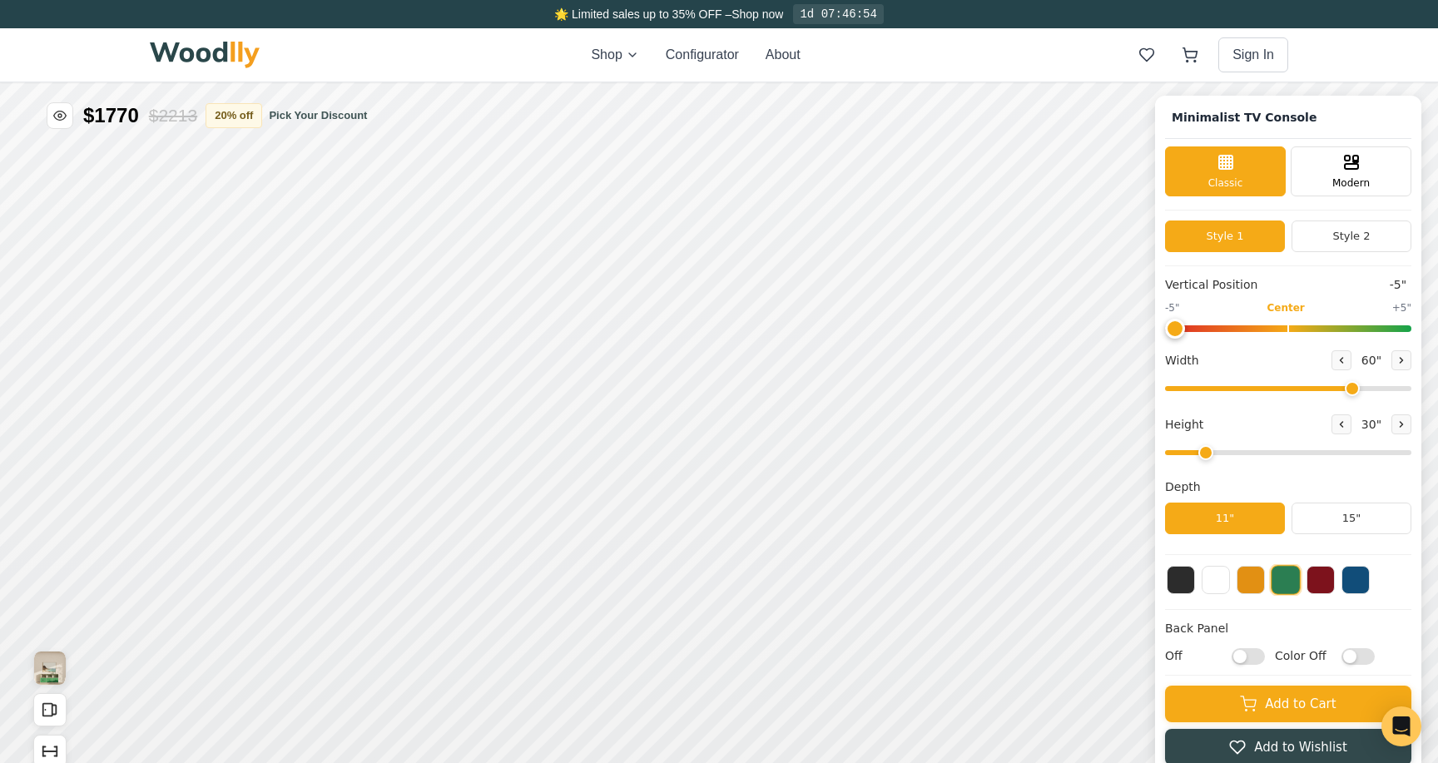
click at [1192, 450] on input "range" at bounding box center [1288, 452] width 246 height 5
click at [341, 346] on div "9" Compact" at bounding box center [338, 336] width 38 height 38
click at [368, 473] on div "12"" at bounding box center [374, 475] width 19 height 18
click at [327, 451] on div "9" 12" 15"" at bounding box center [329, 384] width 166 height 166
click at [329, 461] on div "9" 12" 15"" at bounding box center [329, 384] width 166 height 166
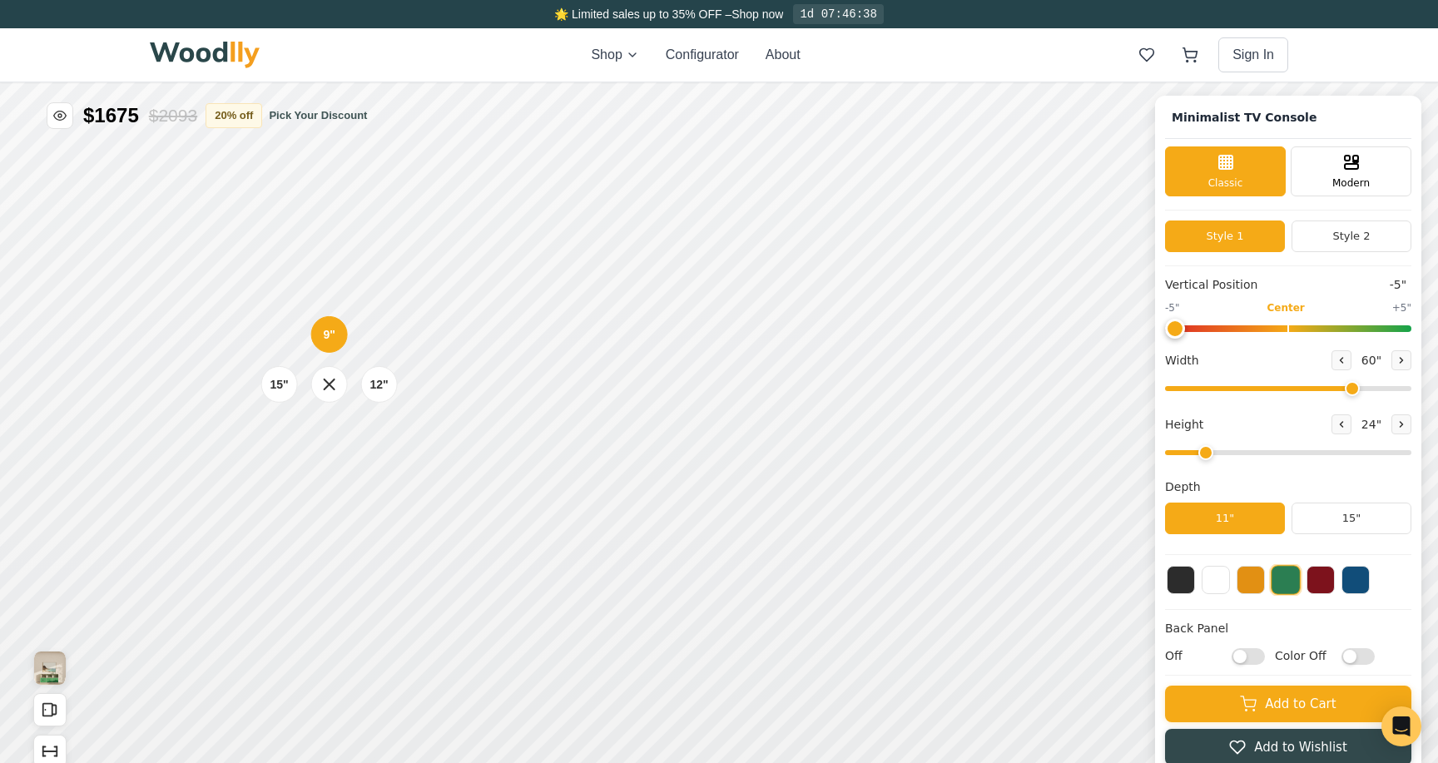
click at [285, 457] on div "9" 12" 15"" at bounding box center [329, 384] width 166 height 166
type input "1"
click at [1183, 451] on input "range" at bounding box center [1288, 452] width 246 height 5
click at [1185, 452] on input "range" at bounding box center [1288, 452] width 246 height 5
click at [237, 436] on div "15"" at bounding box center [246, 439] width 19 height 18
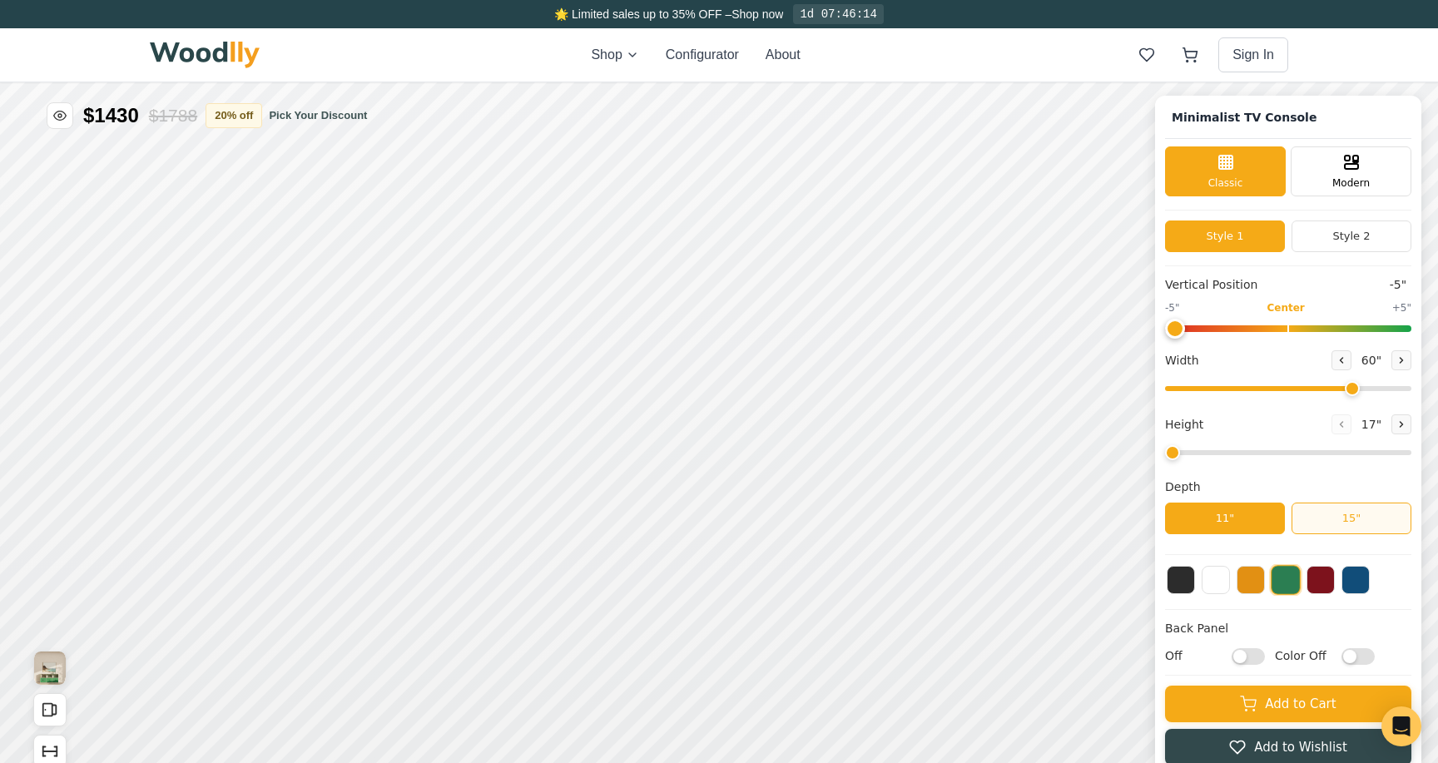
click at [1320, 506] on button "15"" at bounding box center [1352, 519] width 120 height 32
click at [1255, 512] on button "11"" at bounding box center [1225, 519] width 120 height 32
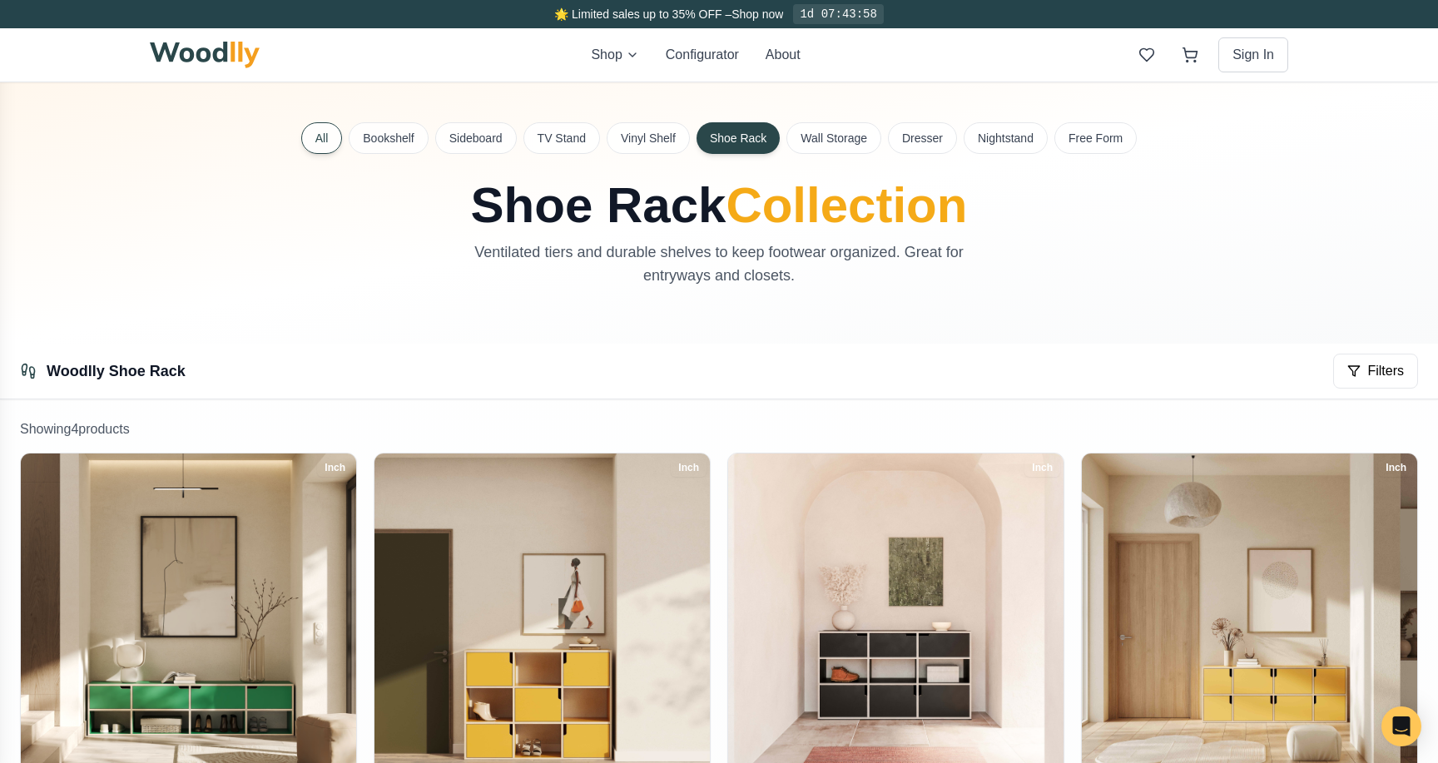
click at [317, 139] on button "All" at bounding box center [322, 138] width 42 height 32
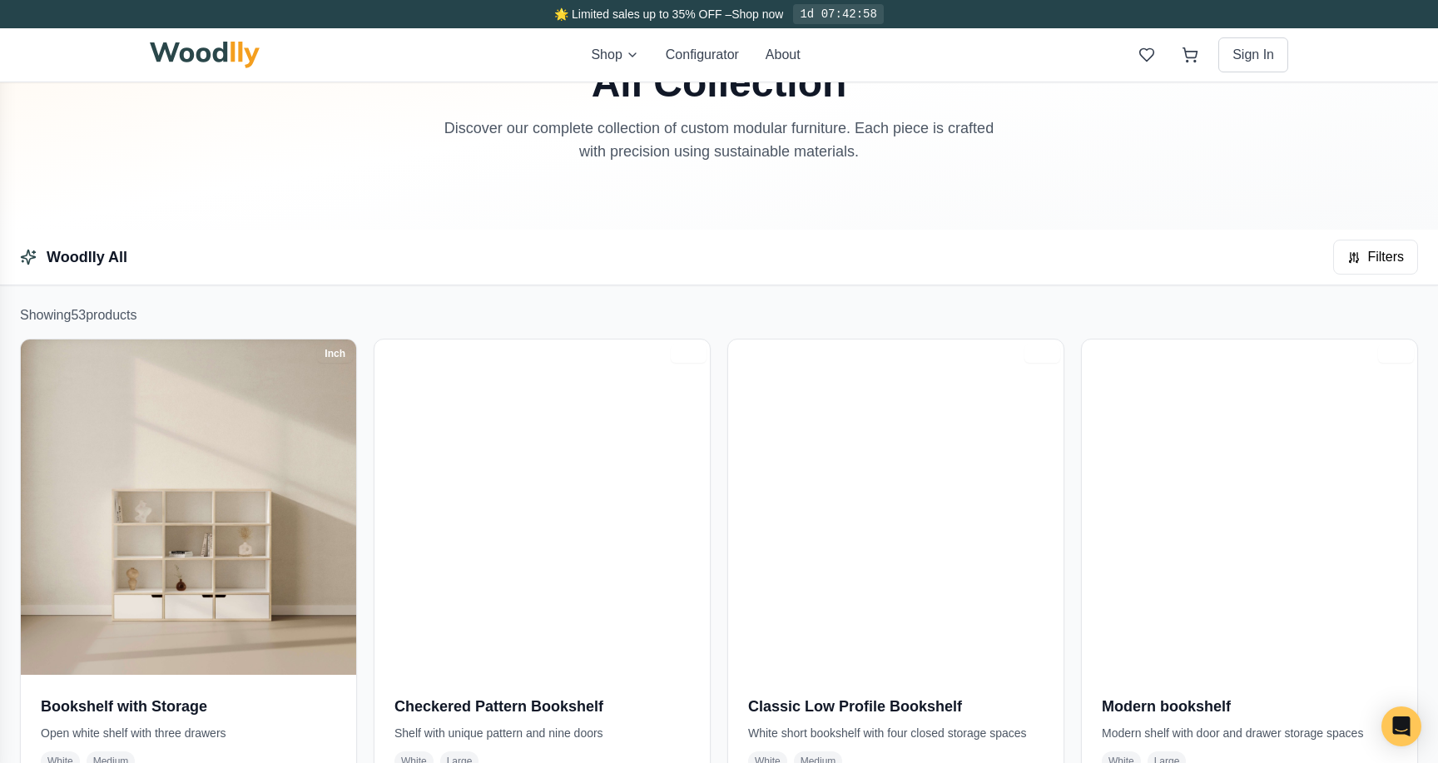
scroll to position [137, 0]
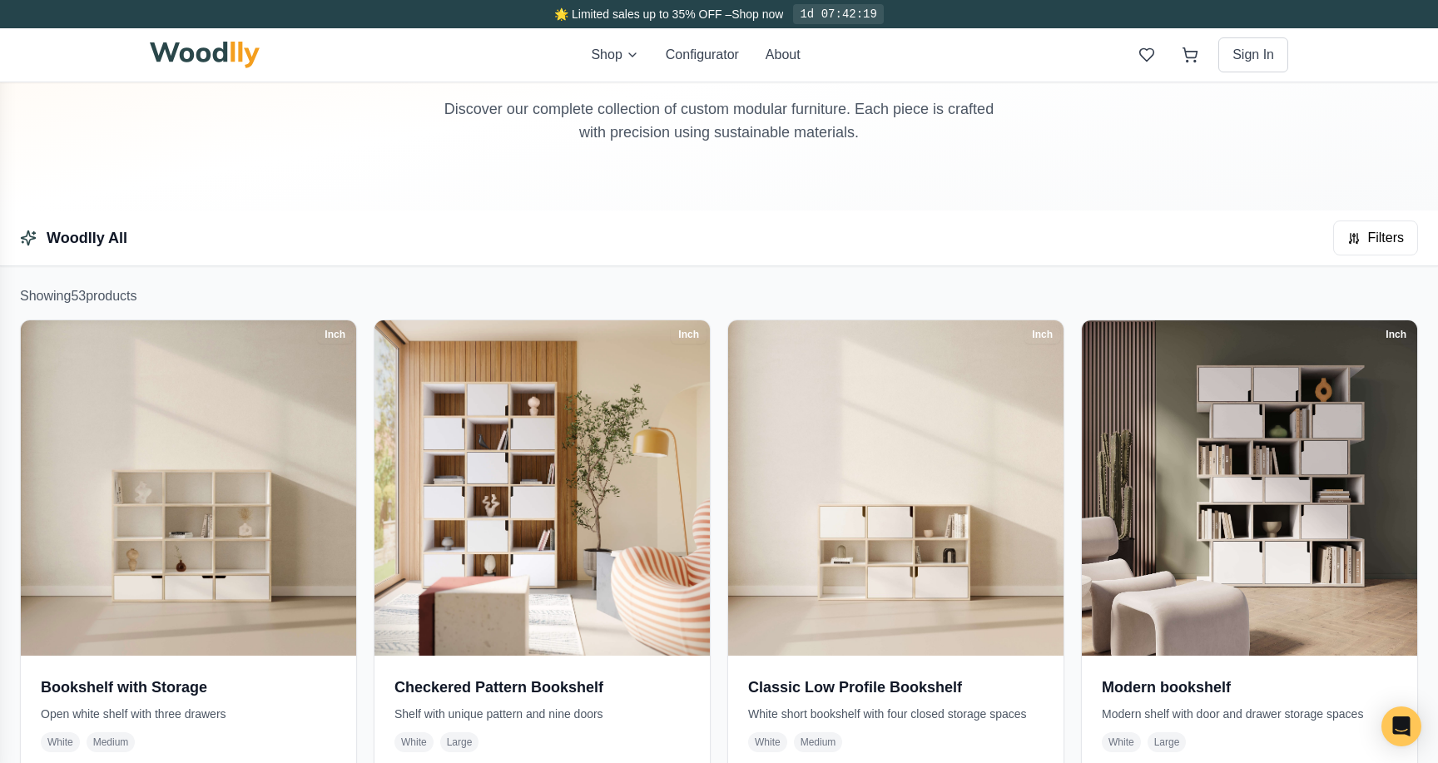
click at [803, 49] on div "Shop Configurator About Sign In" at bounding box center [719, 54] width 1139 height 53
click at [790, 54] on button "About" at bounding box center [783, 55] width 35 height 20
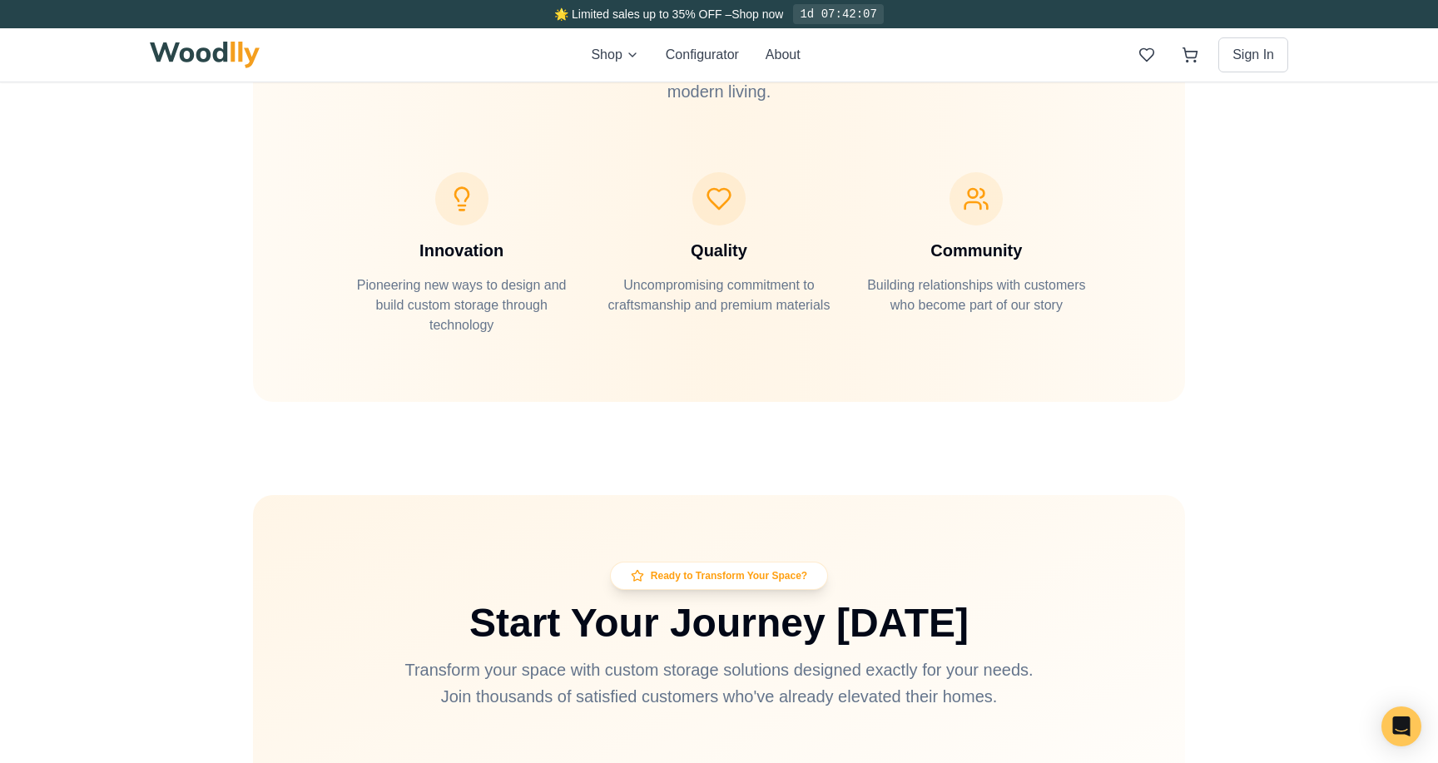
scroll to position [4893, 0]
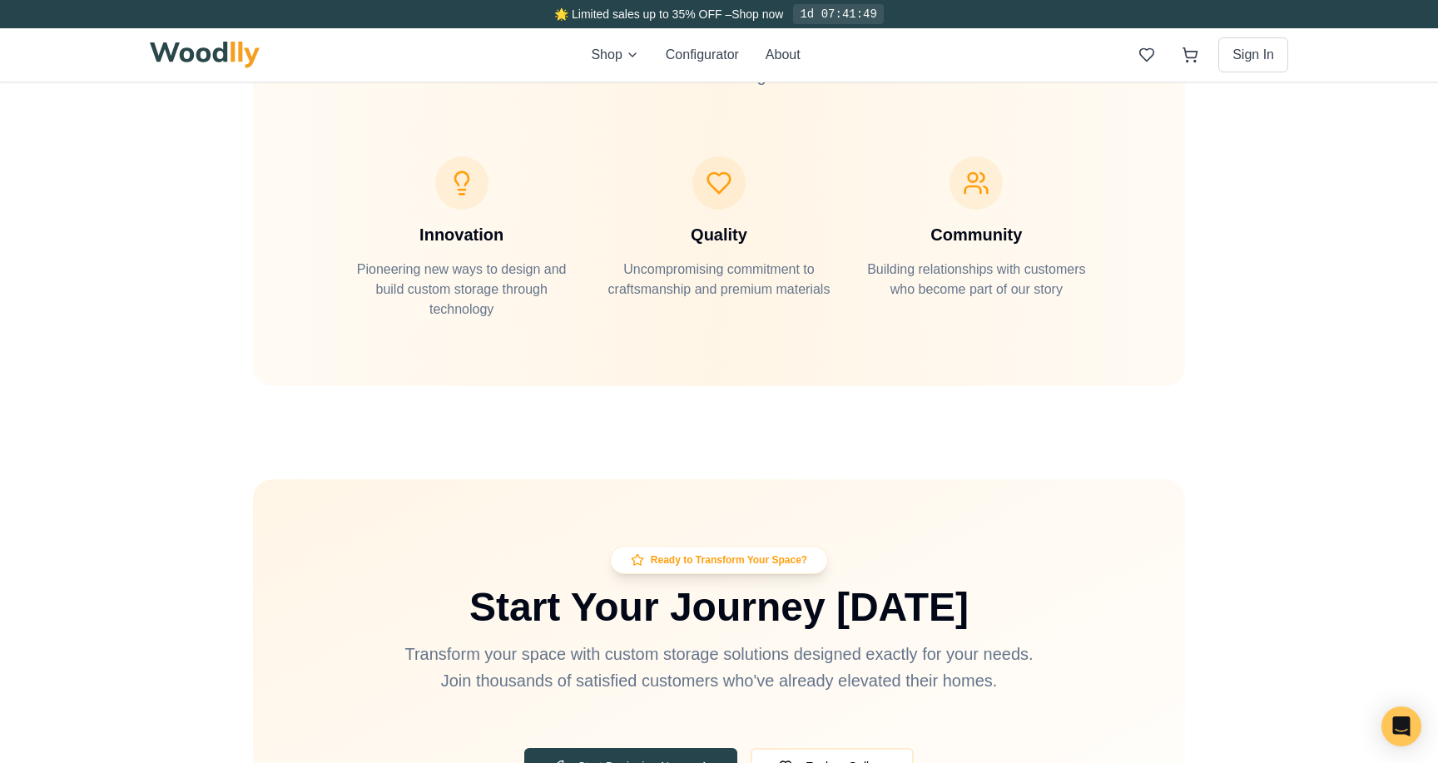
click at [252, 64] on img at bounding box center [205, 55] width 110 height 27
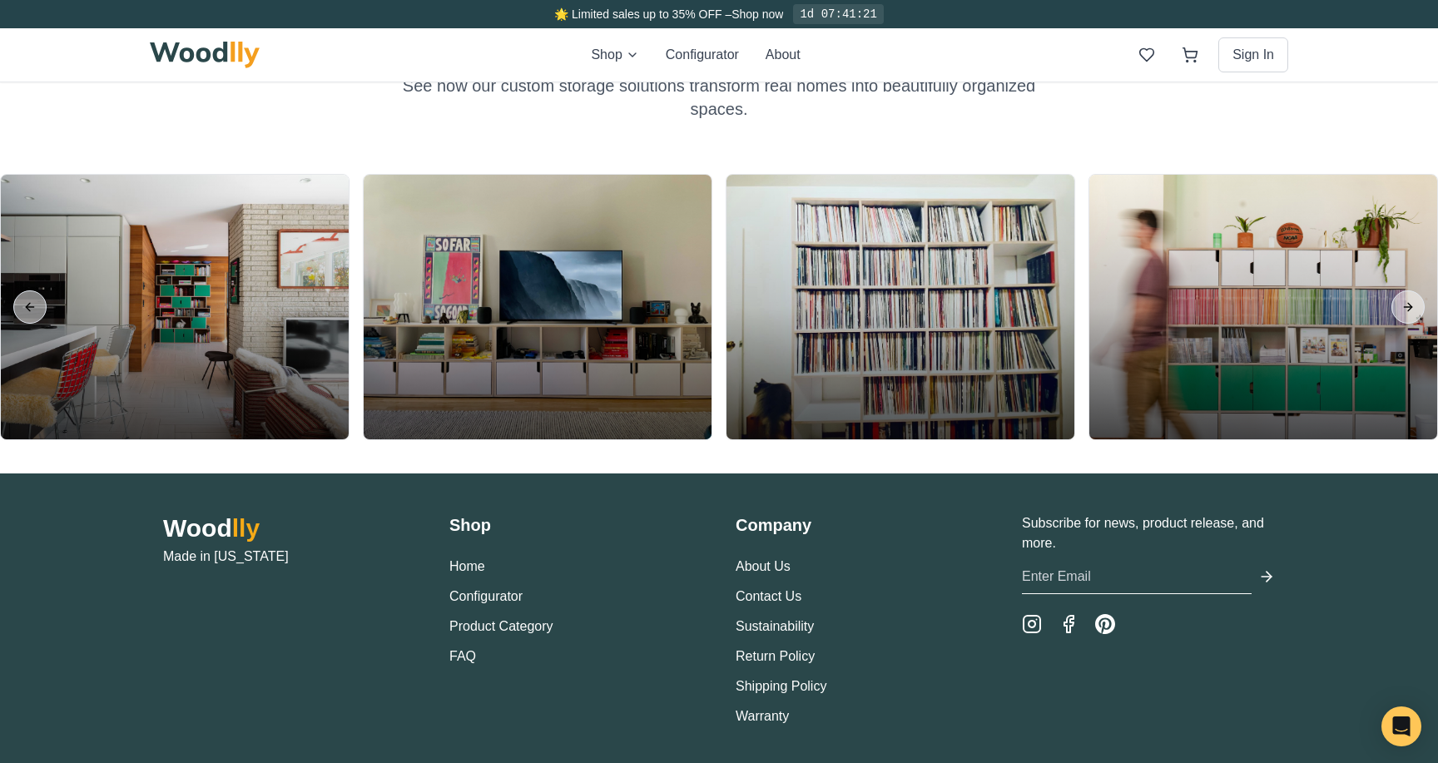
scroll to position [3972, 0]
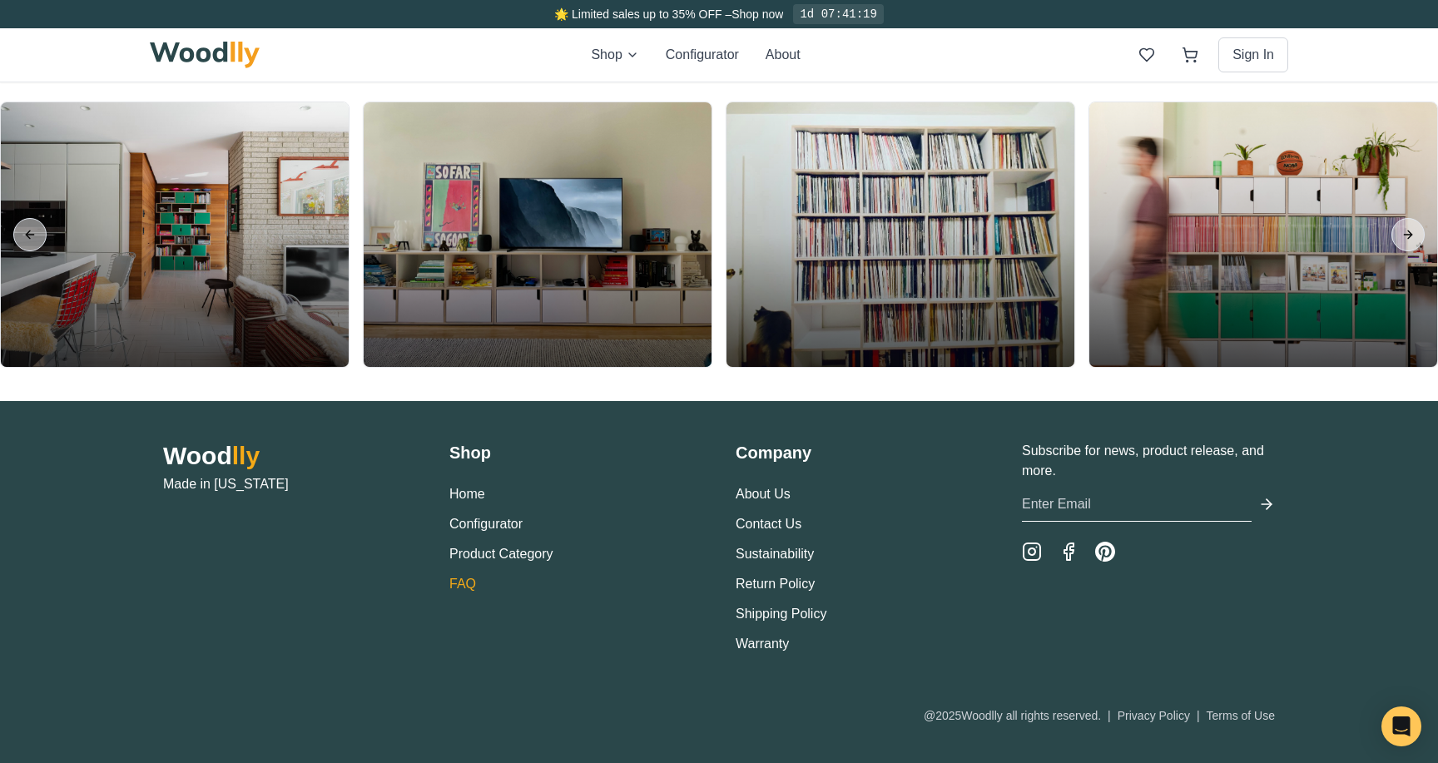
click at [449, 578] on link "FAQ" at bounding box center [462, 584] width 27 height 14
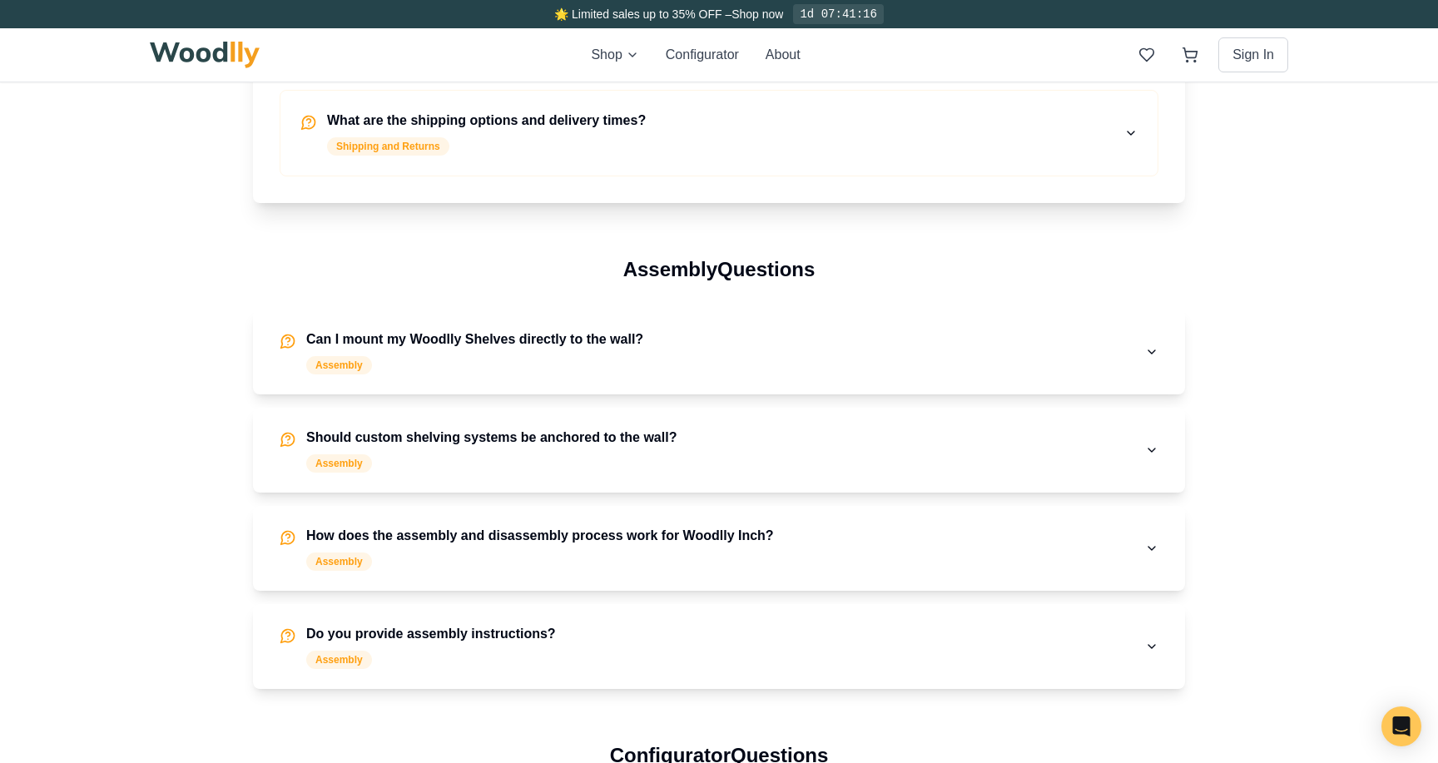
scroll to position [635, 0]
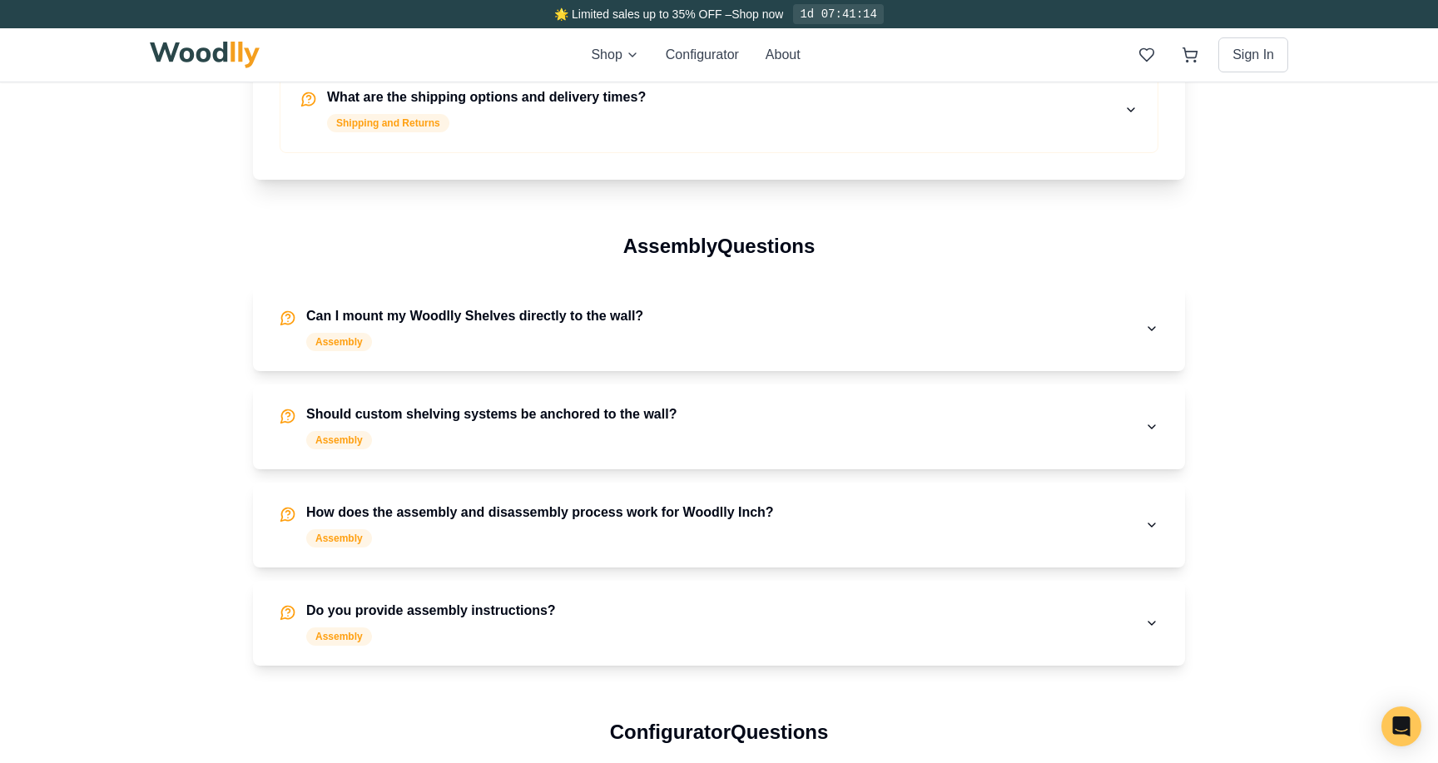
click at [544, 434] on div "Assembly" at bounding box center [491, 440] width 370 height 18
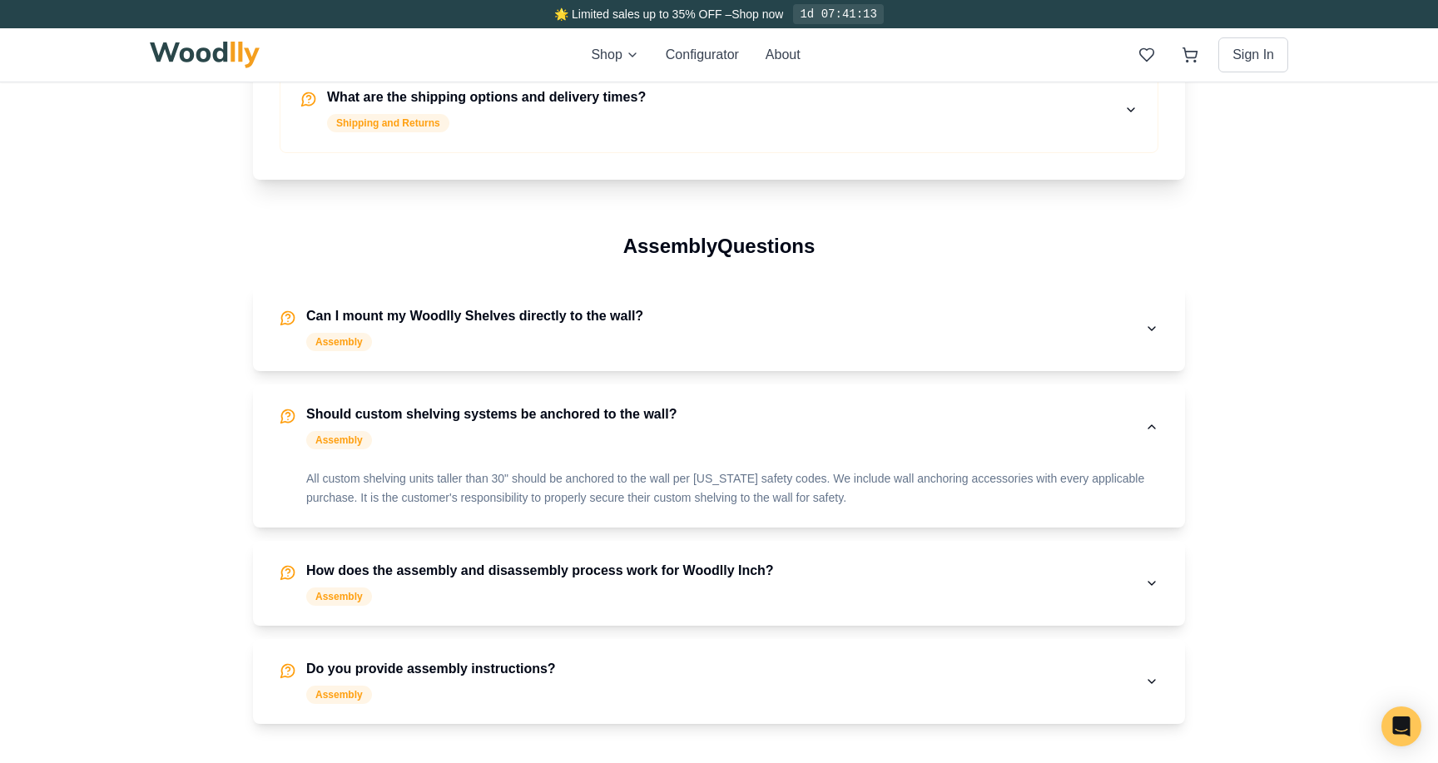
click at [544, 434] on div "Assembly" at bounding box center [491, 440] width 370 height 18
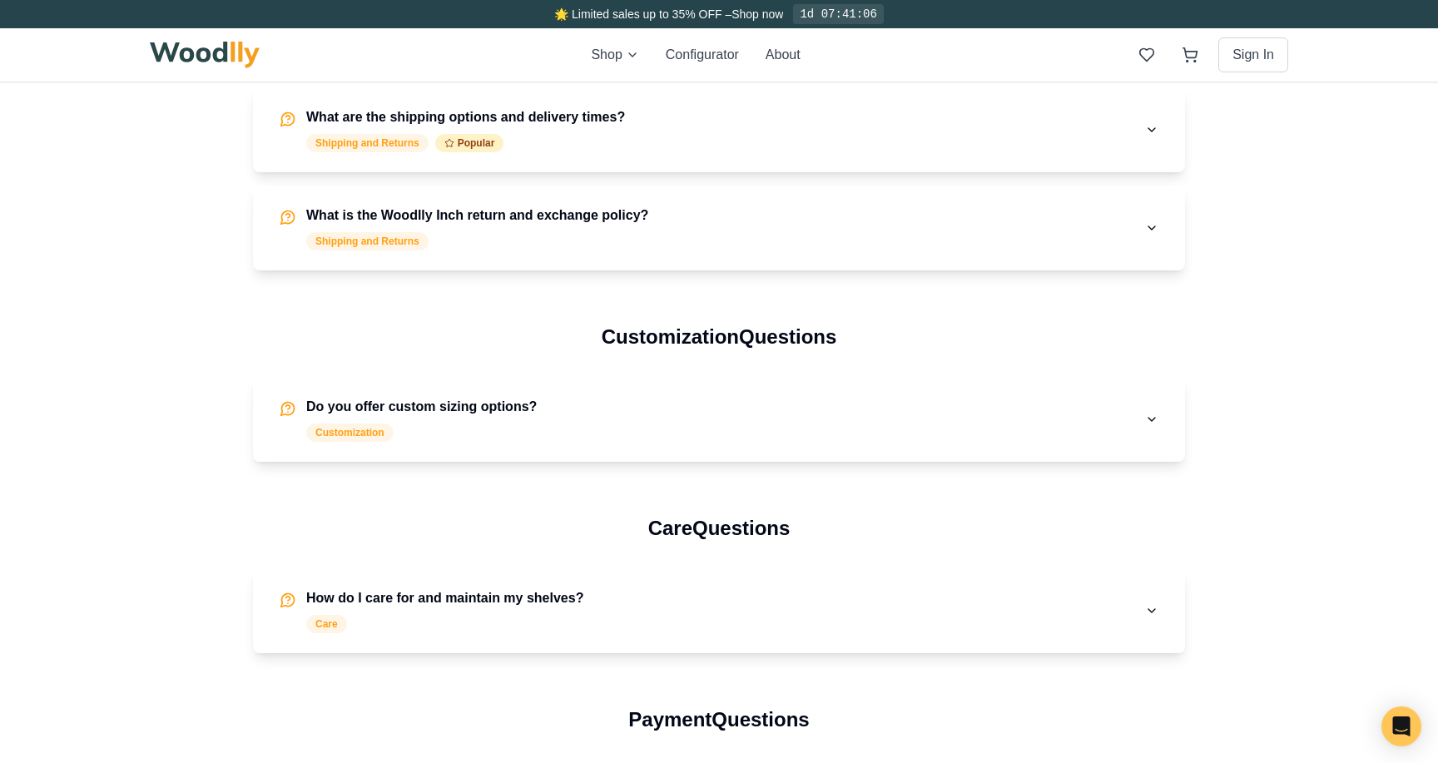
scroll to position [1842, 0]
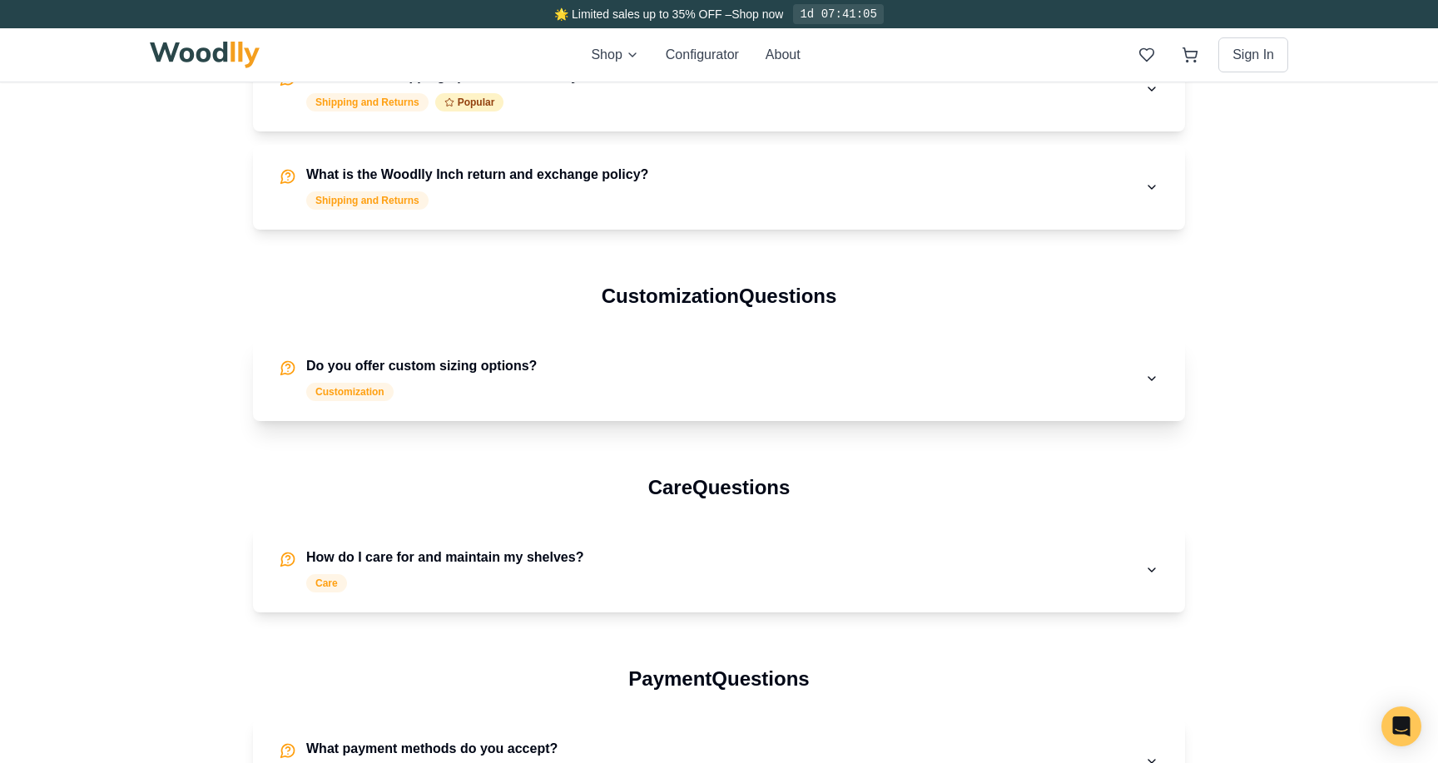
click at [529, 381] on div "Do you offer custom sizing options? Customization" at bounding box center [421, 378] width 231 height 45
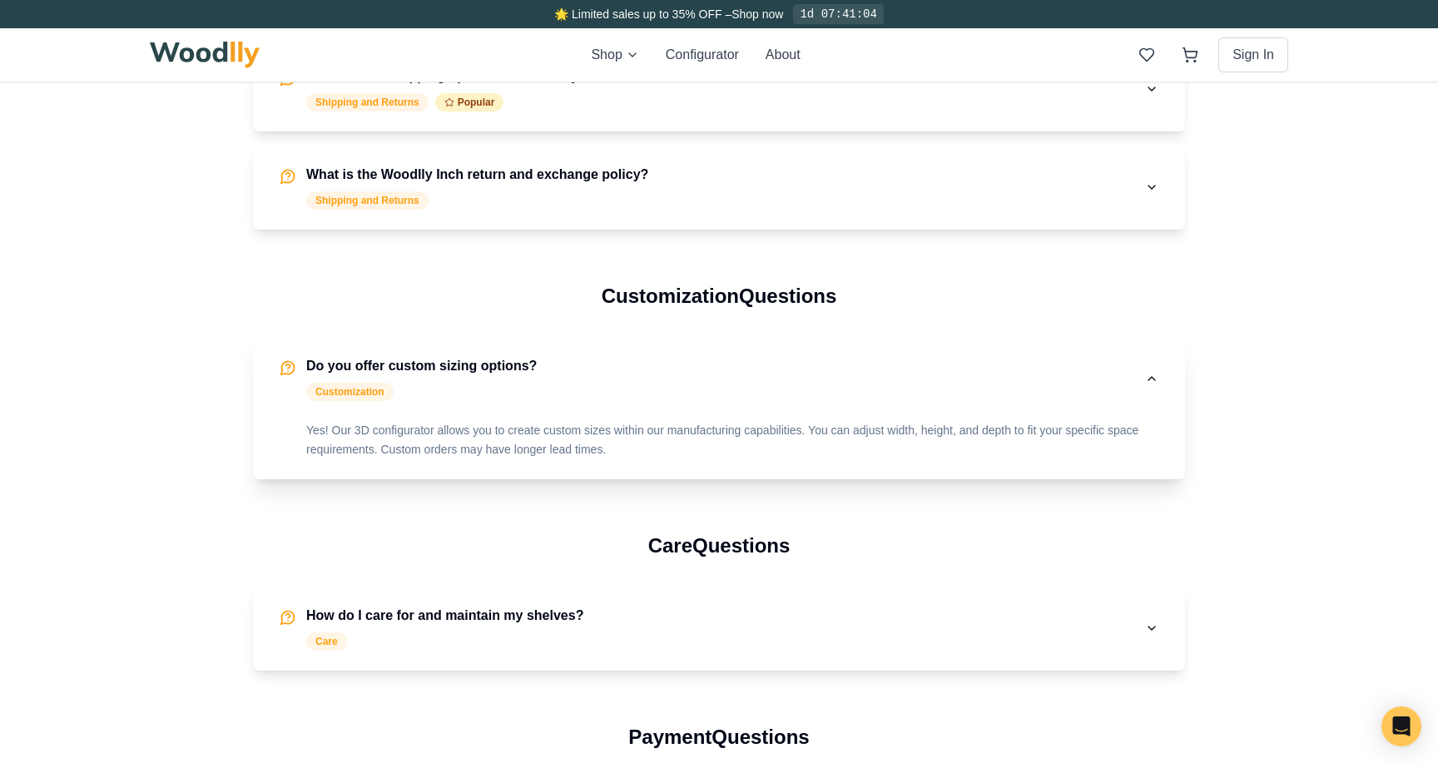
click at [529, 381] on div "Do you offer custom sizing options? Customization" at bounding box center [421, 378] width 231 height 45
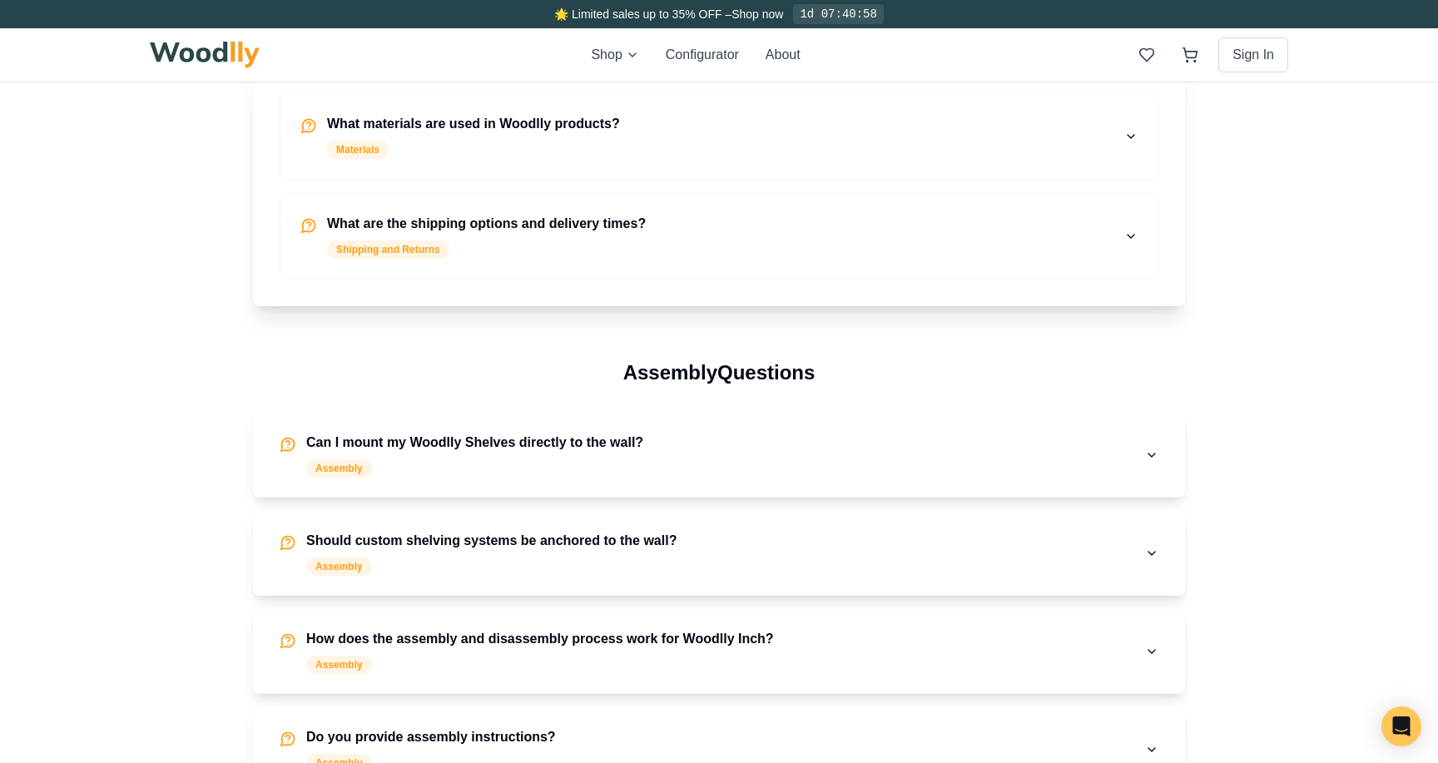
scroll to position [0, 0]
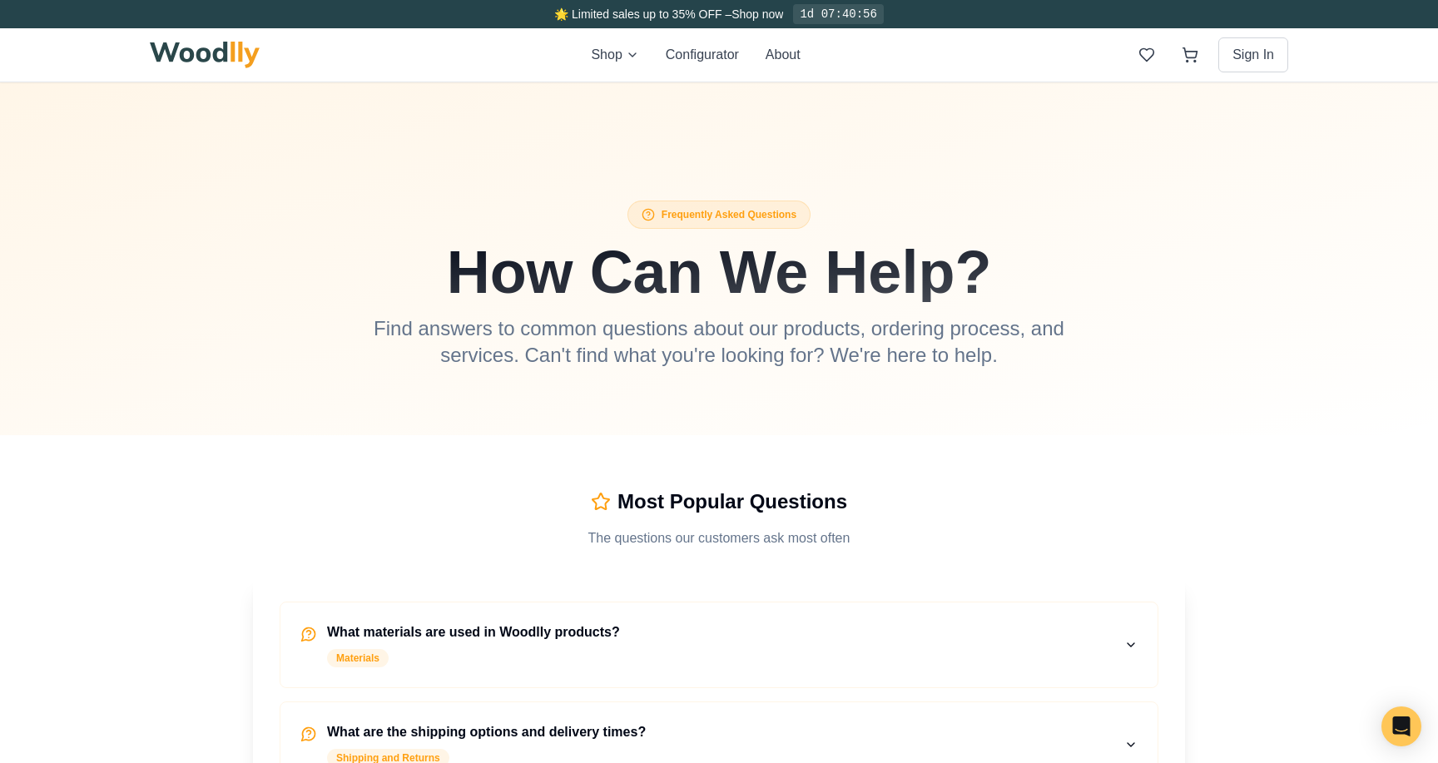
click at [627, 35] on div "Shop Configurator About Sign In" at bounding box center [719, 54] width 1139 height 53
click at [630, 72] on div "Shop Configurator About Sign In" at bounding box center [719, 54] width 1139 height 53
click at [625, 31] on div "Shop Configurator About Sign In" at bounding box center [719, 54] width 1139 height 53
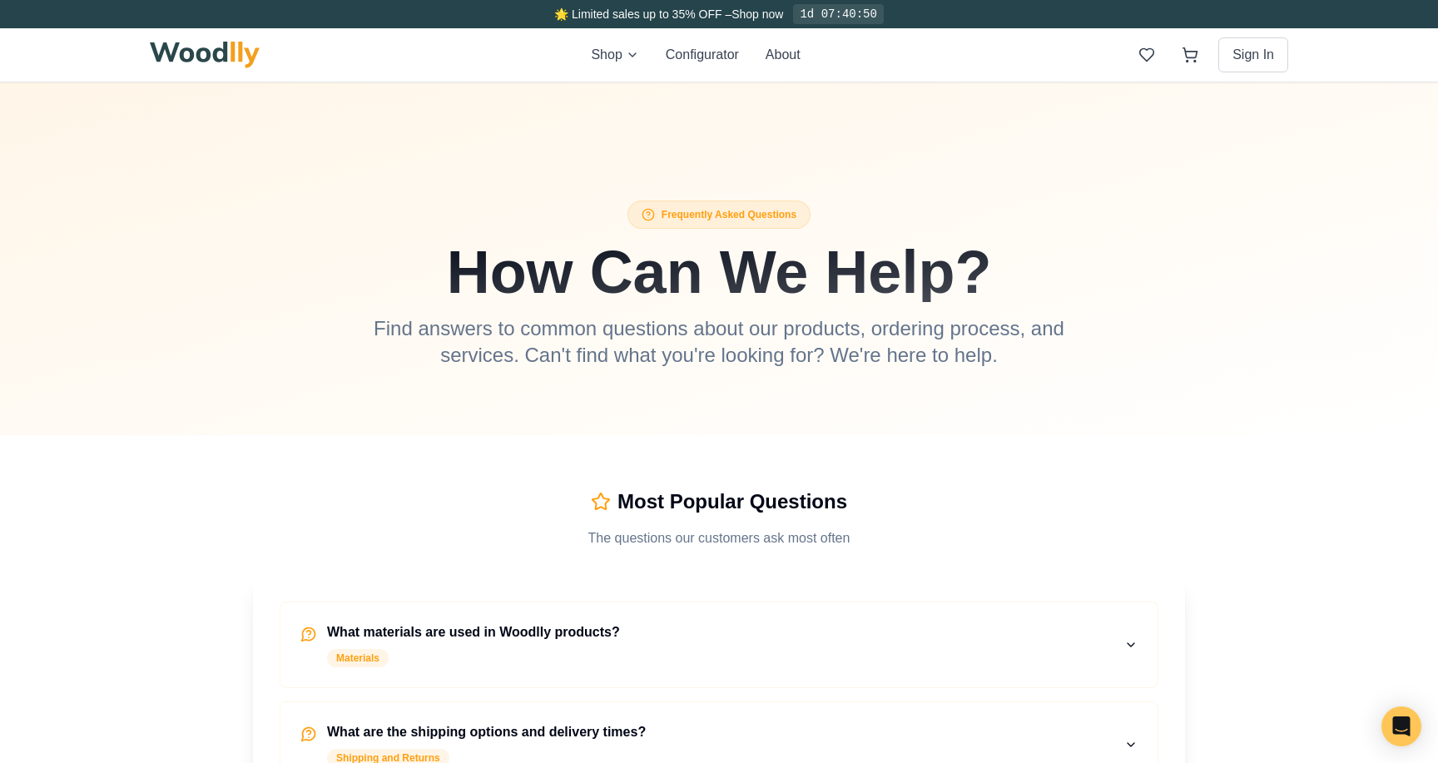
click at [590, 55] on div "Shop Configurator About Sign In" at bounding box center [719, 54] width 1139 height 53
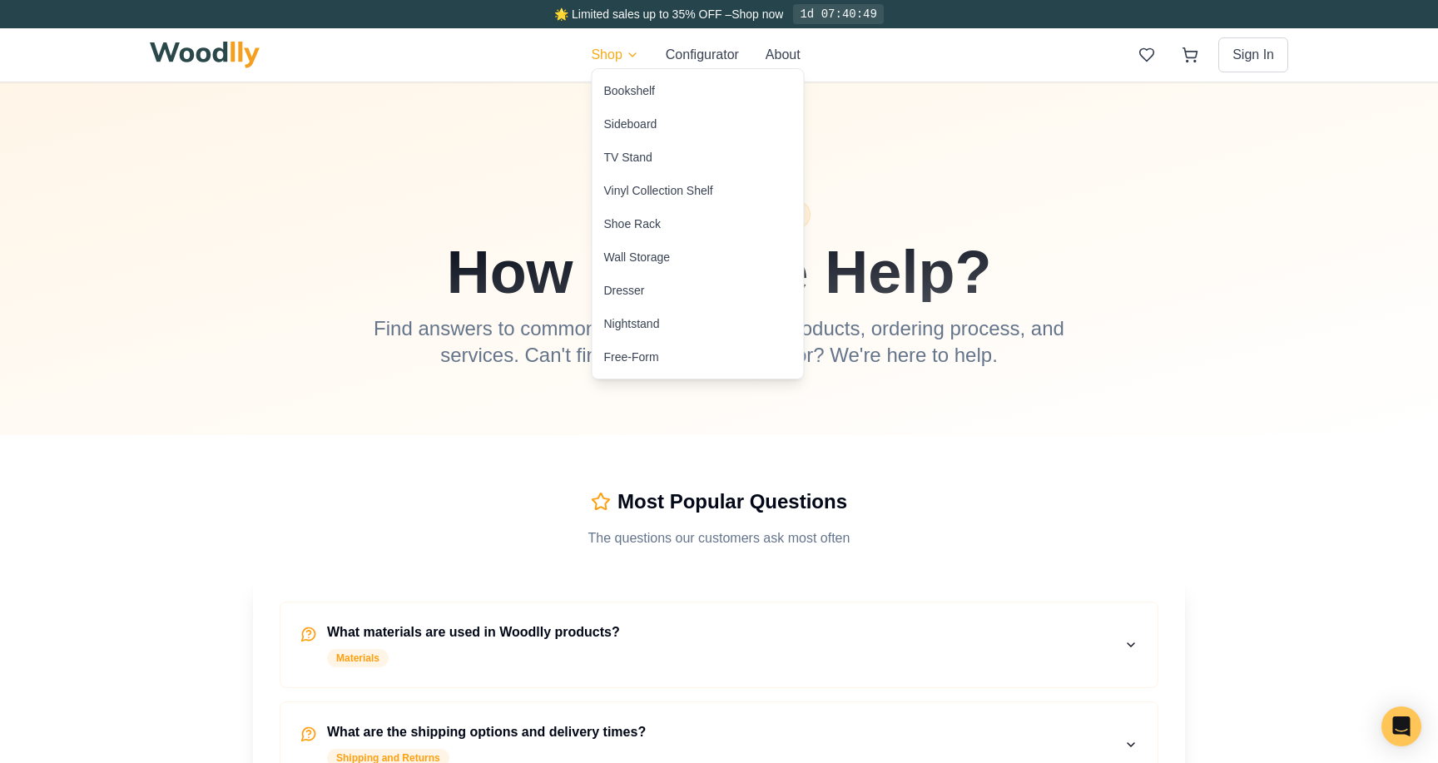
click at [637, 99] on div "Bookshelf" at bounding box center [698, 90] width 211 height 33
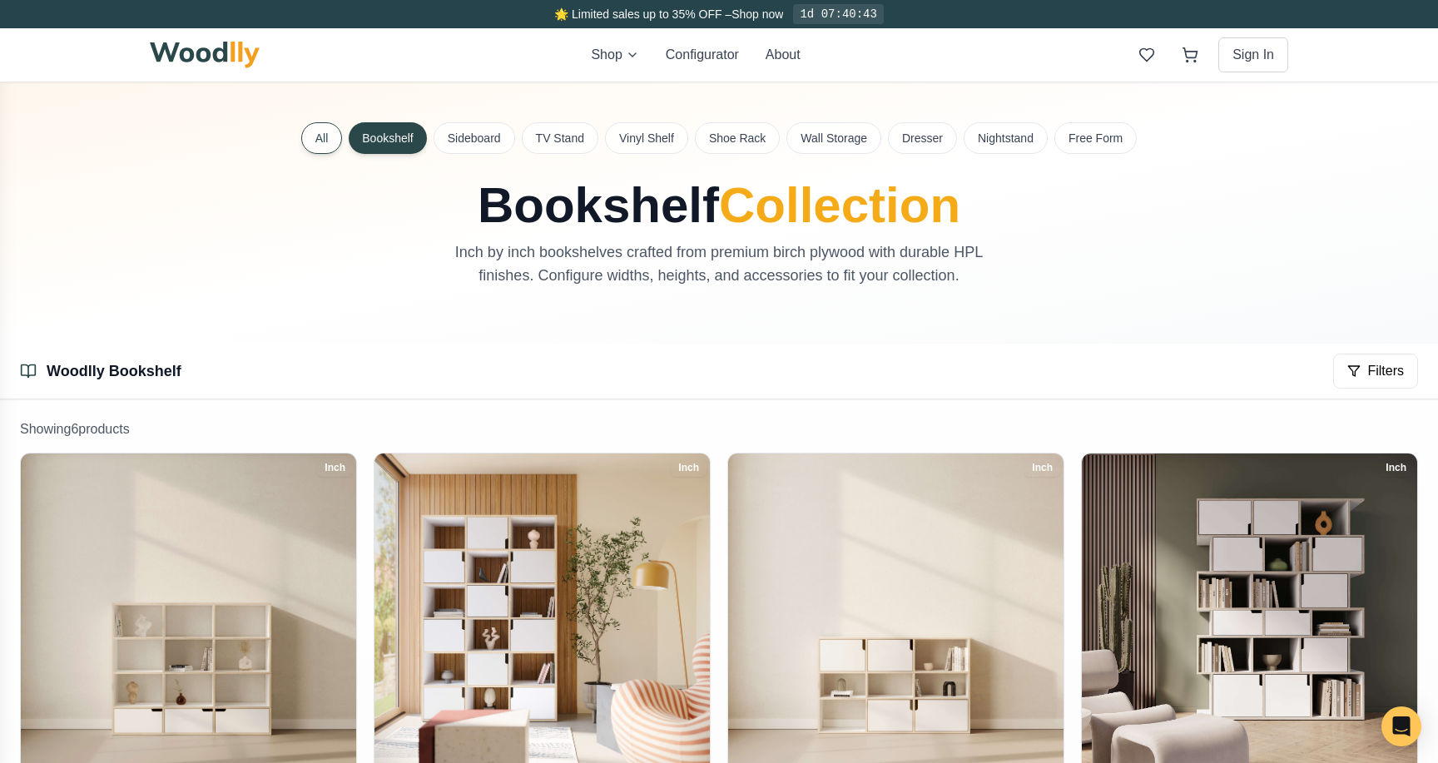
click at [331, 132] on button "All" at bounding box center [322, 138] width 42 height 32
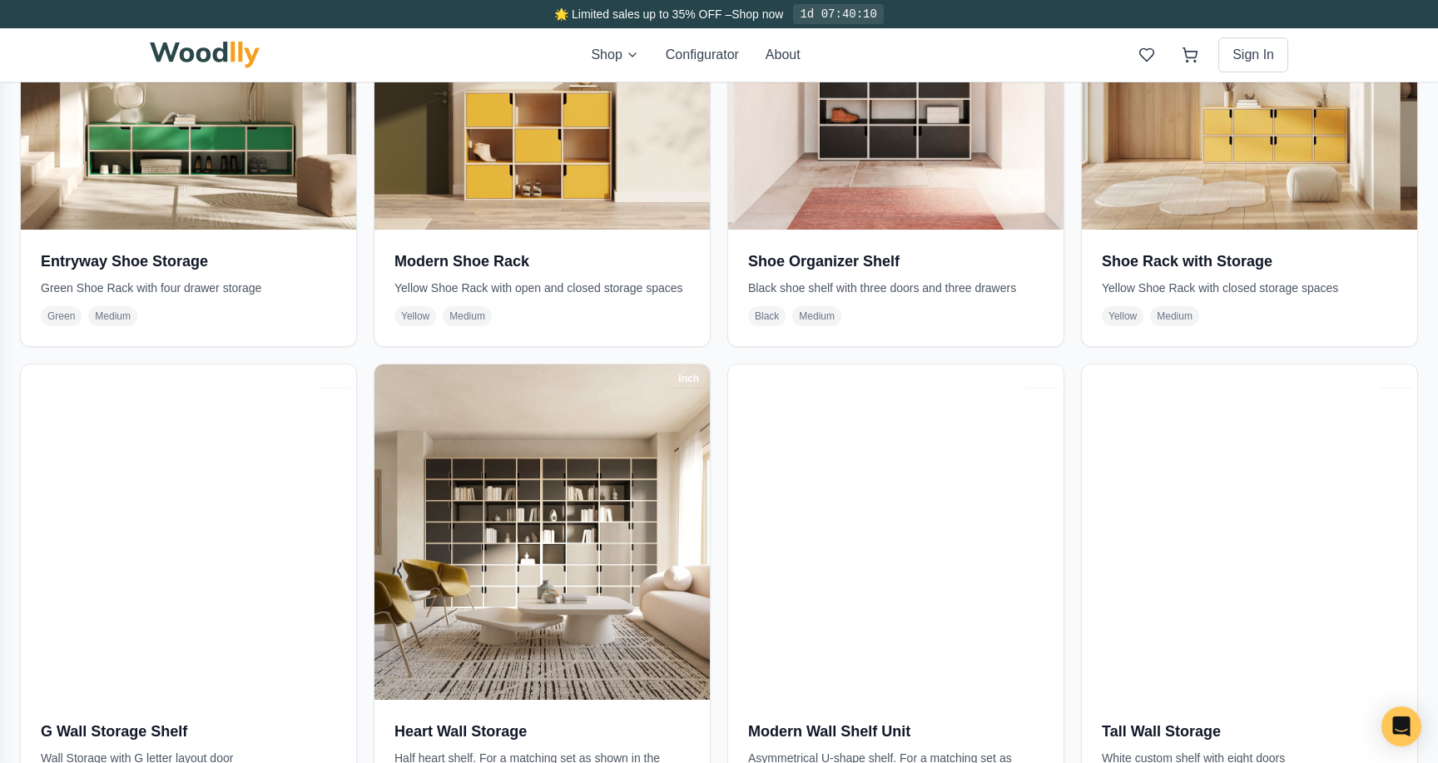
scroll to position [5161, 0]
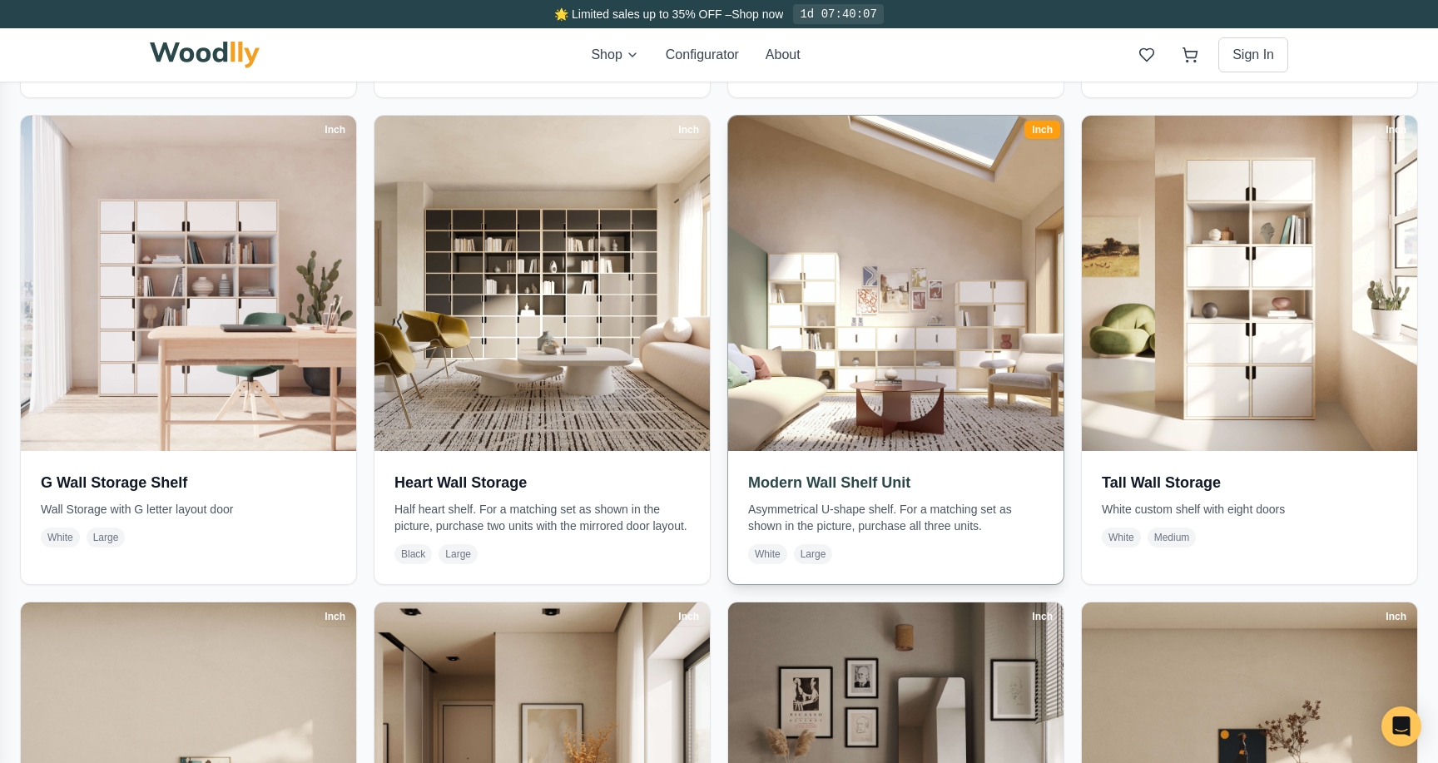
click at [914, 230] on img at bounding box center [896, 283] width 352 height 352
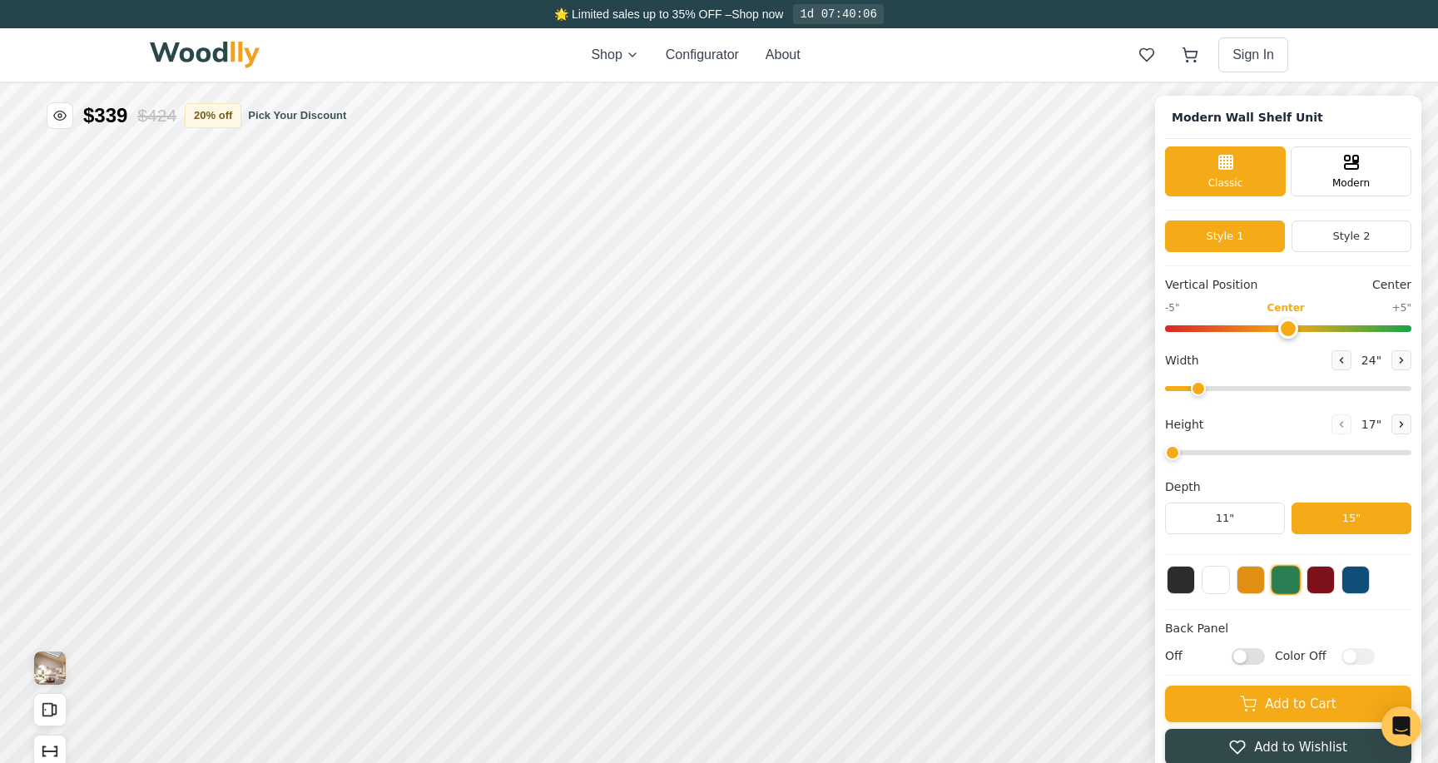
type input "63"
type input "3"
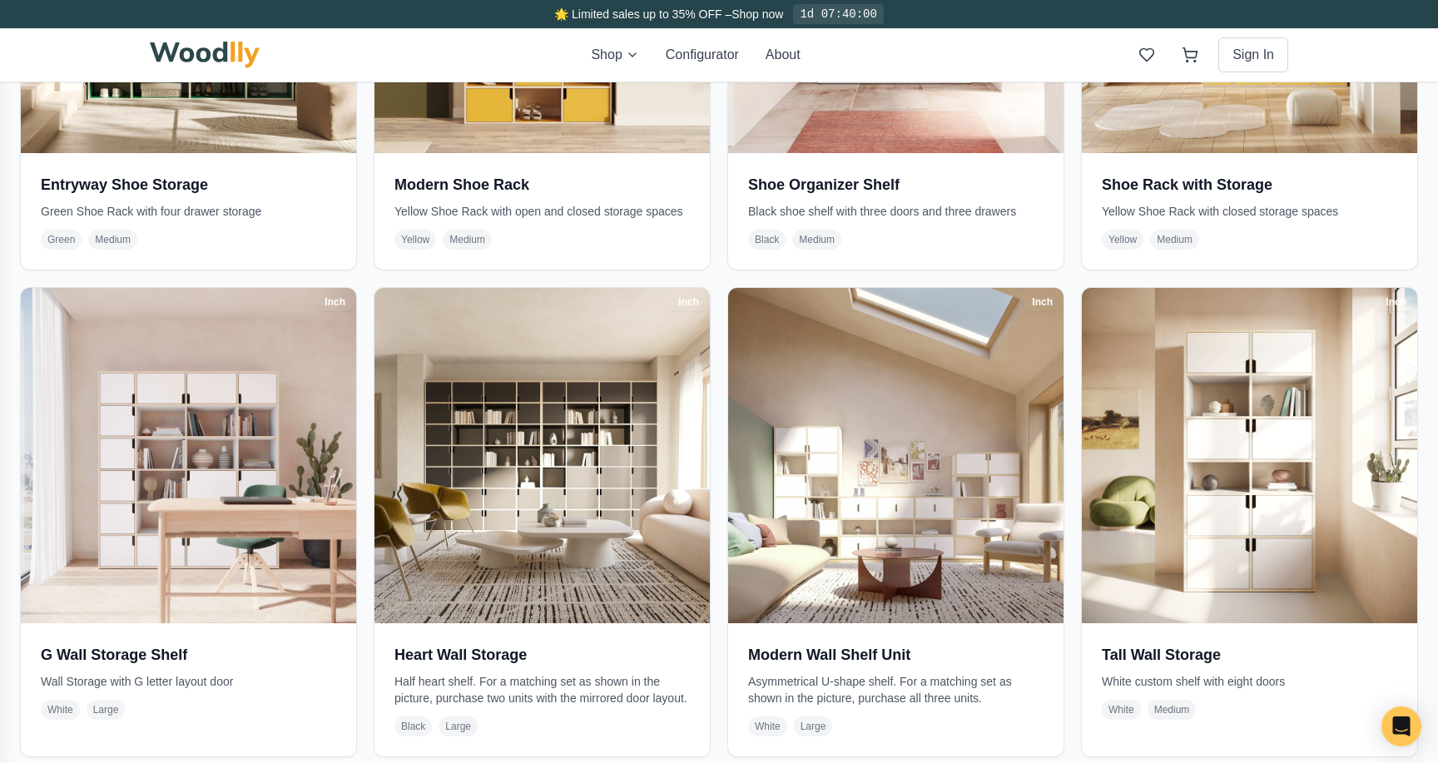
scroll to position [4990, 0]
